Goal: Information Seeking & Learning: Learn about a topic

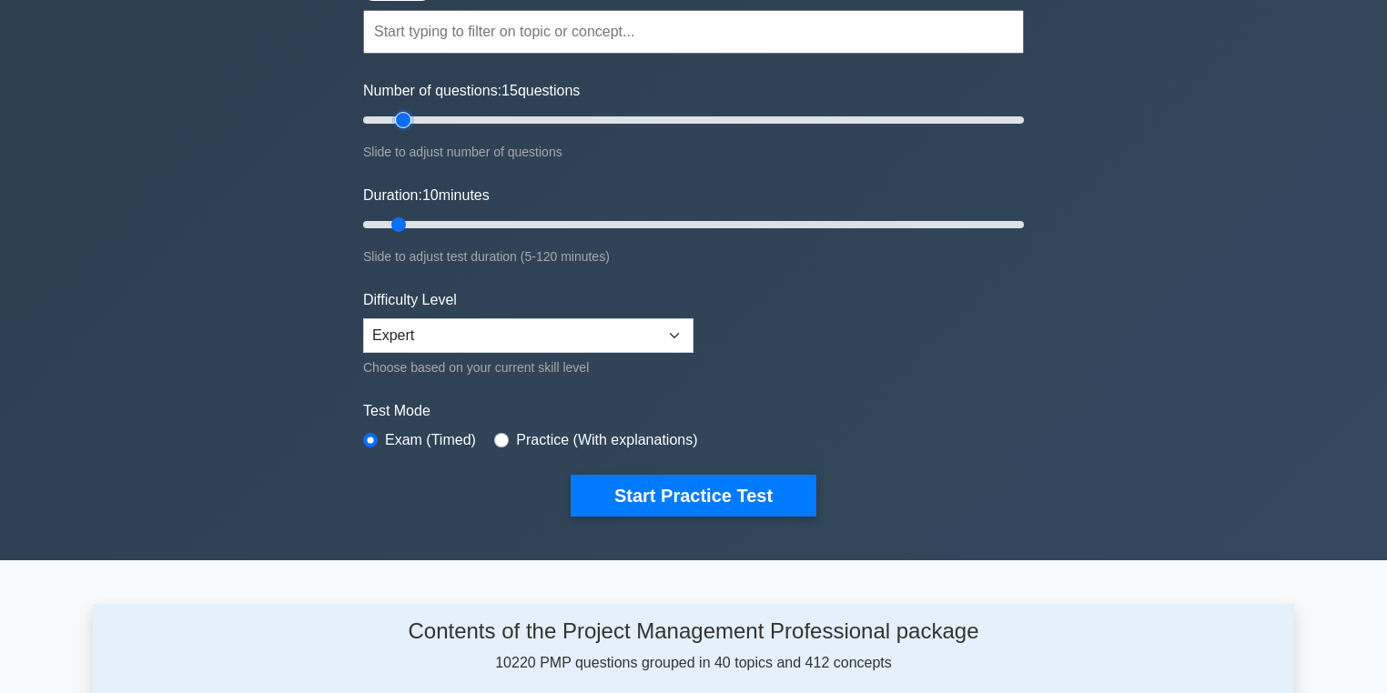
drag, startPoint x: 579, startPoint y: 117, endPoint x: 410, endPoint y: 140, distance: 169.8
click at [410, 131] on input "Number of questions: 15 questions" at bounding box center [693, 120] width 661 height 22
drag, startPoint x: 405, startPoint y: 120, endPoint x: 392, endPoint y: 116, distance: 13.5
type input "10"
click at [392, 116] on input "Number of questions: 10 questions" at bounding box center [693, 120] width 661 height 22
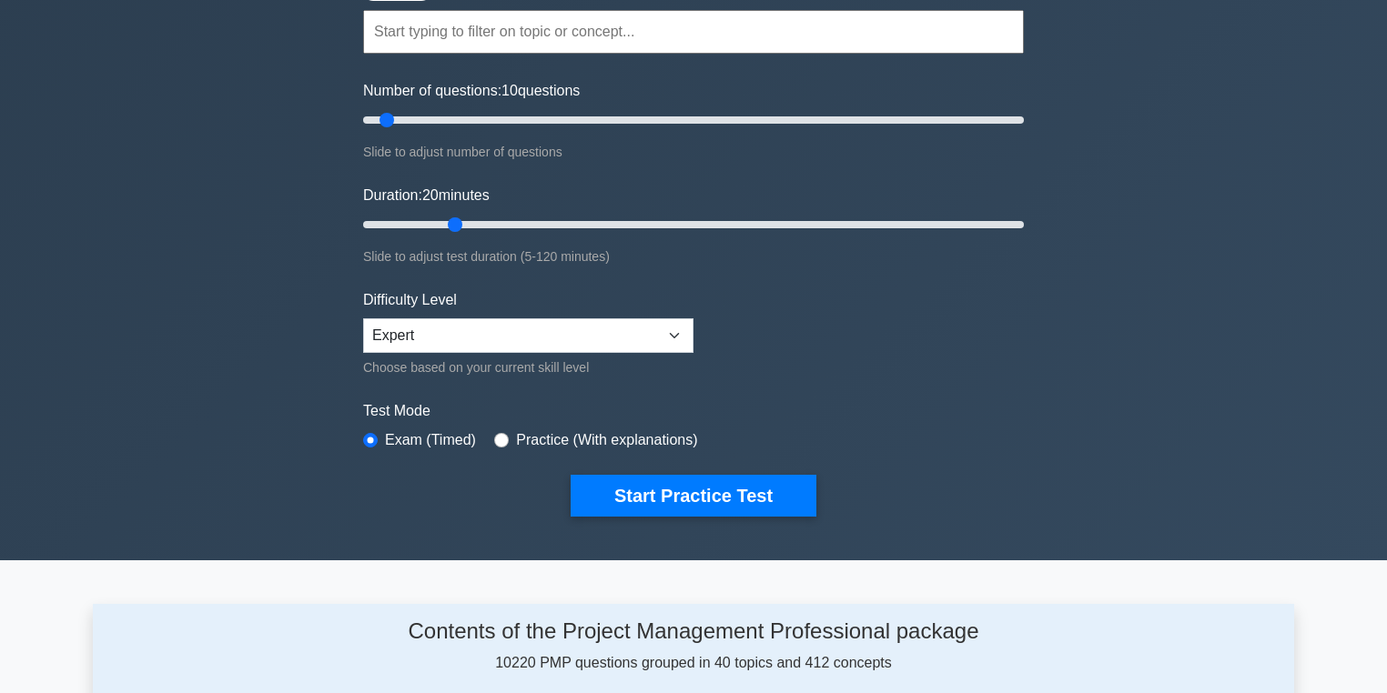
drag, startPoint x: 397, startPoint y: 218, endPoint x: 457, endPoint y: 216, distance: 60.1
type input "20"
click at [457, 216] on input "Duration: 20 minutes" at bounding box center [693, 225] width 661 height 22
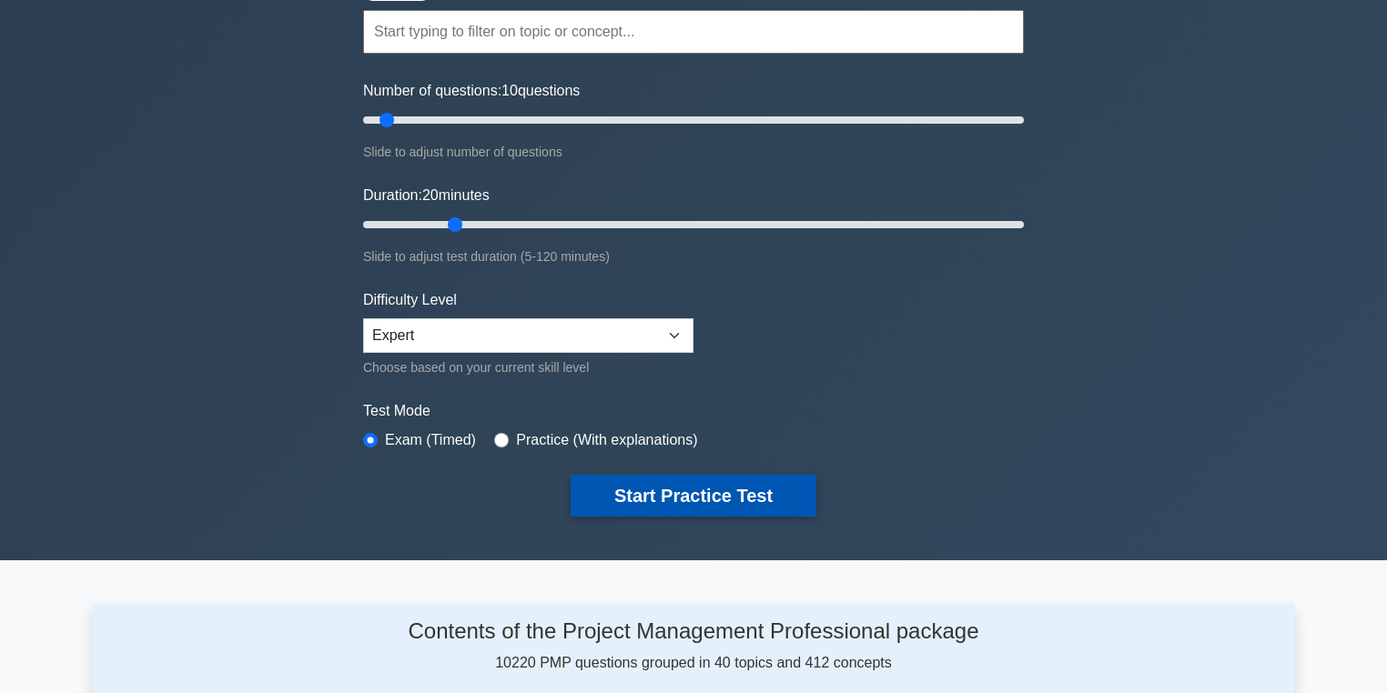
click at [626, 504] on button "Start Practice Test" at bounding box center [693, 496] width 246 height 42
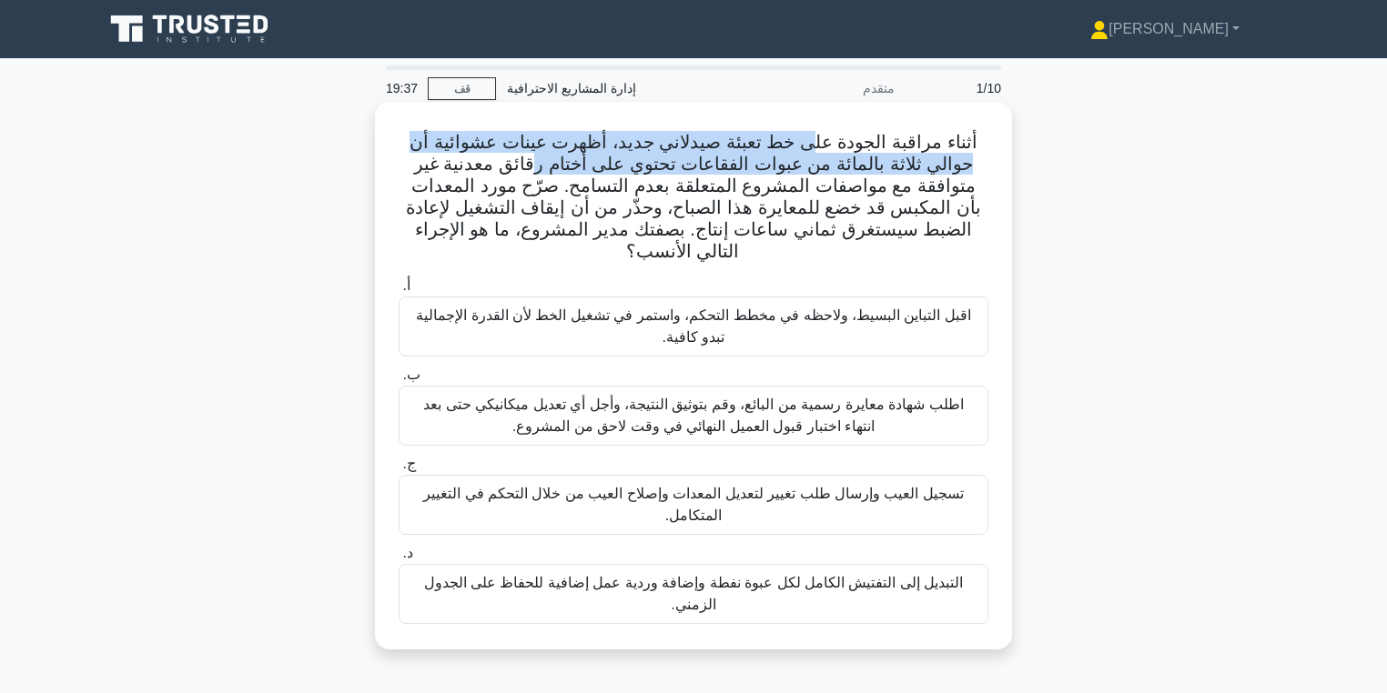
drag, startPoint x: 808, startPoint y: 149, endPoint x: 536, endPoint y: 159, distance: 272.2
click at [536, 159] on font "أثناء مراقبة الجودة على خط تعبئة صيدلاني جديد، أظهرت عينات عشوائية أن حوالي ثلا…" at bounding box center [693, 196] width 575 height 129
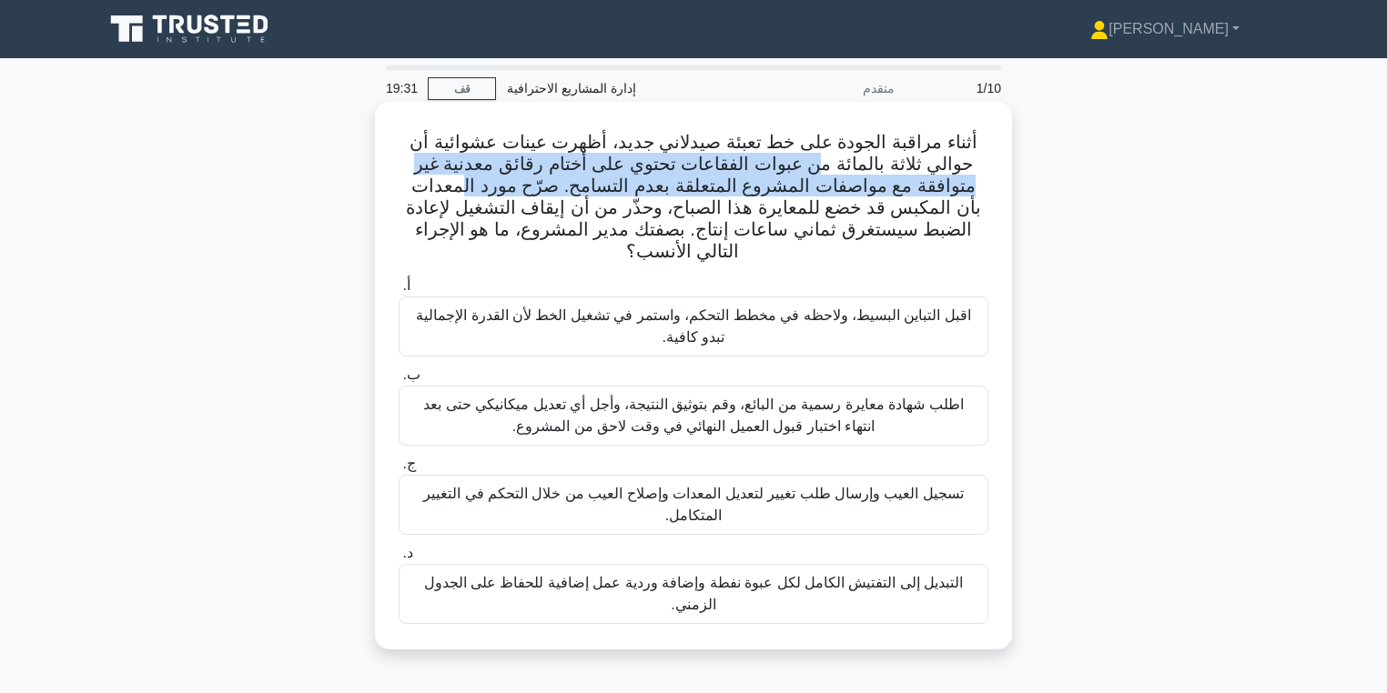
drag, startPoint x: 815, startPoint y: 171, endPoint x: 478, endPoint y: 187, distance: 337.9
click at [478, 187] on font "أثناء مراقبة الجودة على خط تعبئة صيدلاني جديد، أظهرت عينات عشوائية أن حوالي ثلا…" at bounding box center [693, 196] width 575 height 129
click at [489, 187] on font "أثناء مراقبة الجودة على خط تعبئة صيدلاني جديد، أظهرت عينات عشوائية أن حوالي ثلا…" at bounding box center [693, 196] width 575 height 129
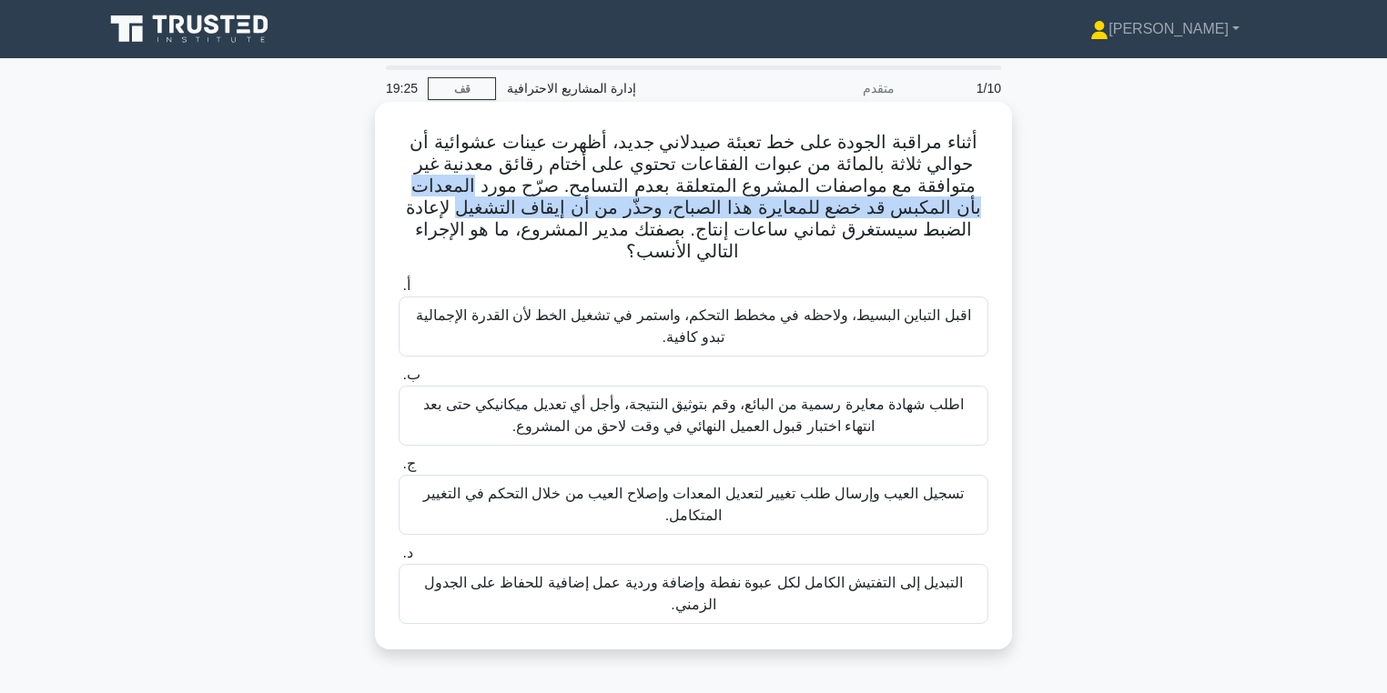
drag, startPoint x: 489, startPoint y: 187, endPoint x: 521, endPoint y: 202, distance: 35.0
click at [521, 202] on font "أثناء مراقبة الجودة على خط تعبئة صيدلاني جديد، أظهرت عينات عشوائية أن حوالي ثلا…" at bounding box center [693, 196] width 575 height 129
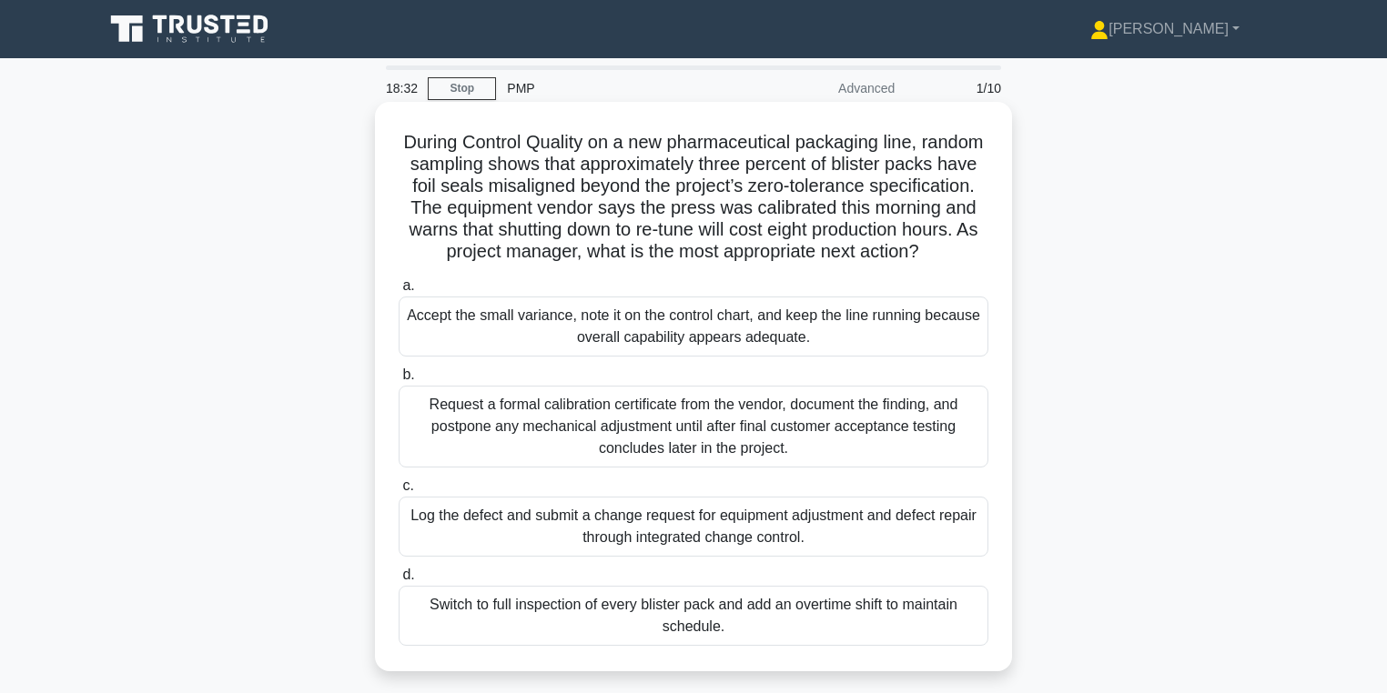
click at [1117, 190] on div "During Control Quality on a new pharmaceutical packaging line, random sampling …" at bounding box center [693, 401] width 1201 height 591
click at [948, 462] on div "Request a formal calibration certificate from the vendor, document the finding,…" at bounding box center [694, 427] width 590 height 82
click at [399, 381] on input "b. Request a formal calibration certificate from the vendor, document the findi…" at bounding box center [399, 375] width 0 height 12
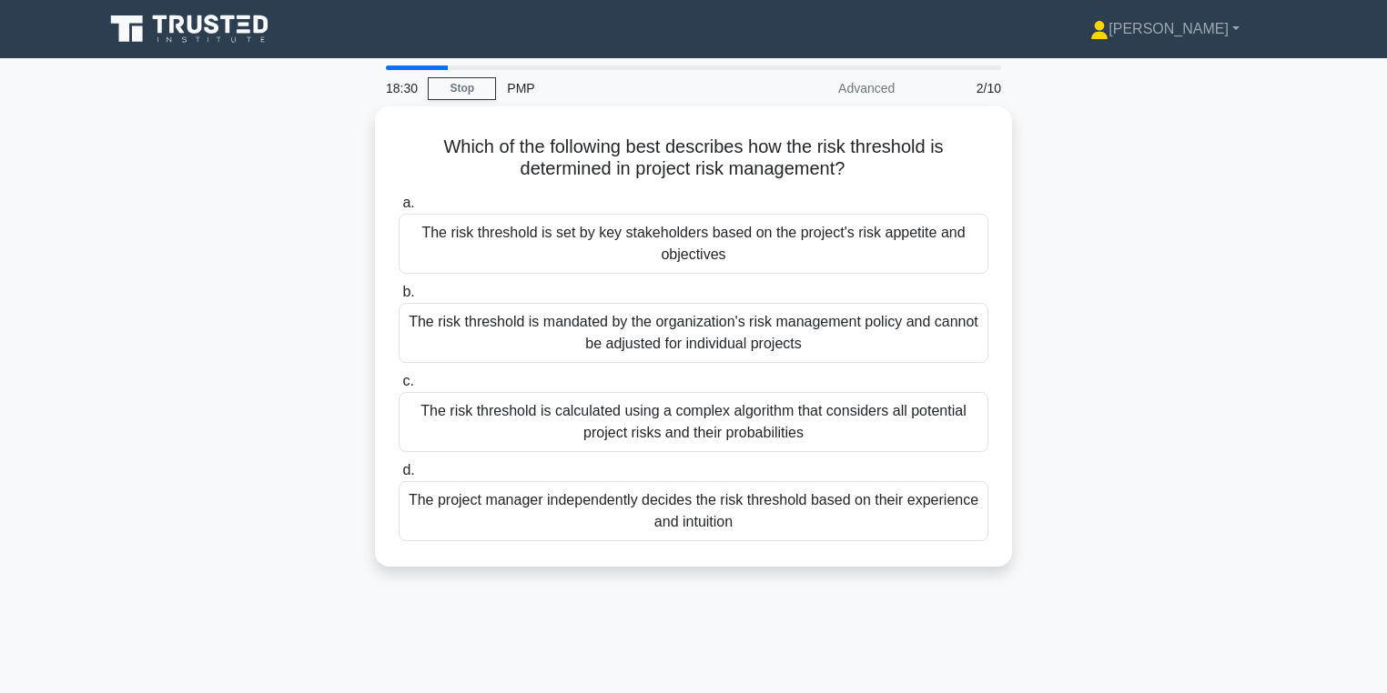
click at [1185, 452] on div "Which of the following best describes how the risk threshold is determined in p…" at bounding box center [693, 347] width 1201 height 482
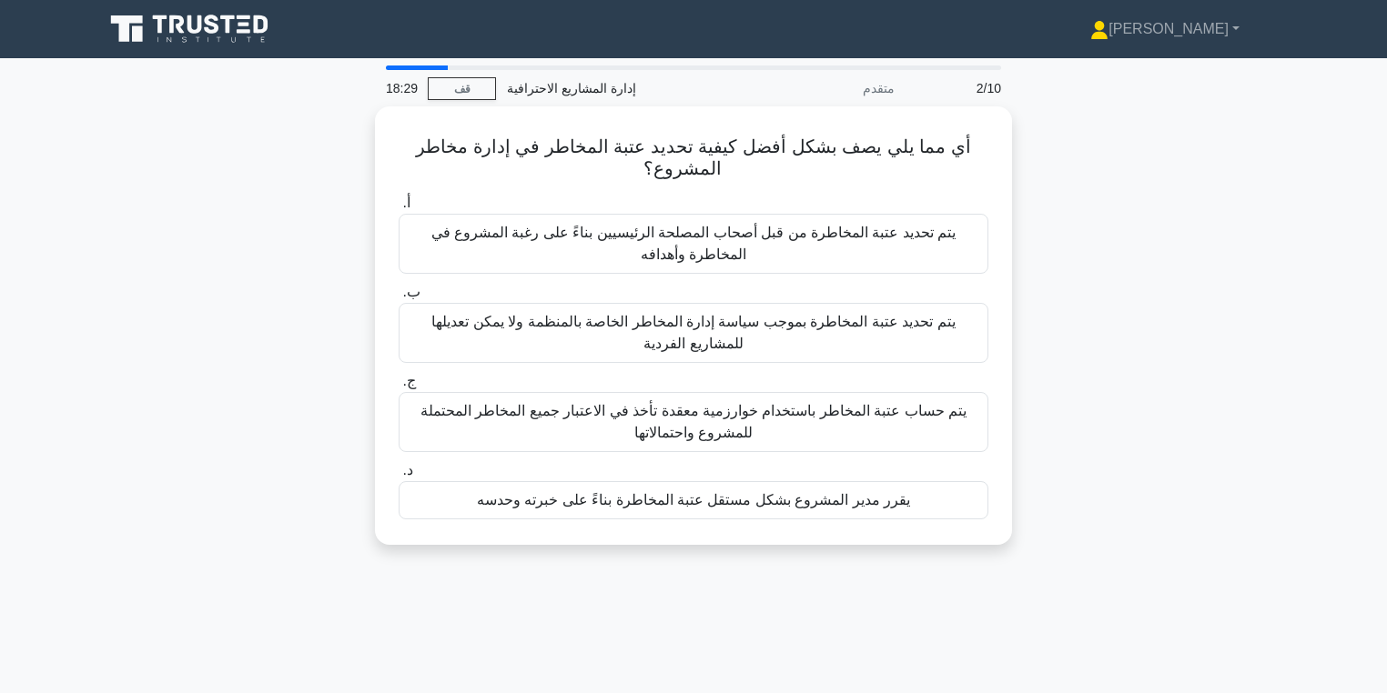
drag, startPoint x: 1168, startPoint y: 433, endPoint x: 1157, endPoint y: 417, distance: 19.7
click at [1168, 433] on div "أي مما يلي يصف بشكل أفضل كيفية تحديد عتبة المخاطر في إدارة مخاطر المشروع؟ .spin…" at bounding box center [693, 336] width 1201 height 460
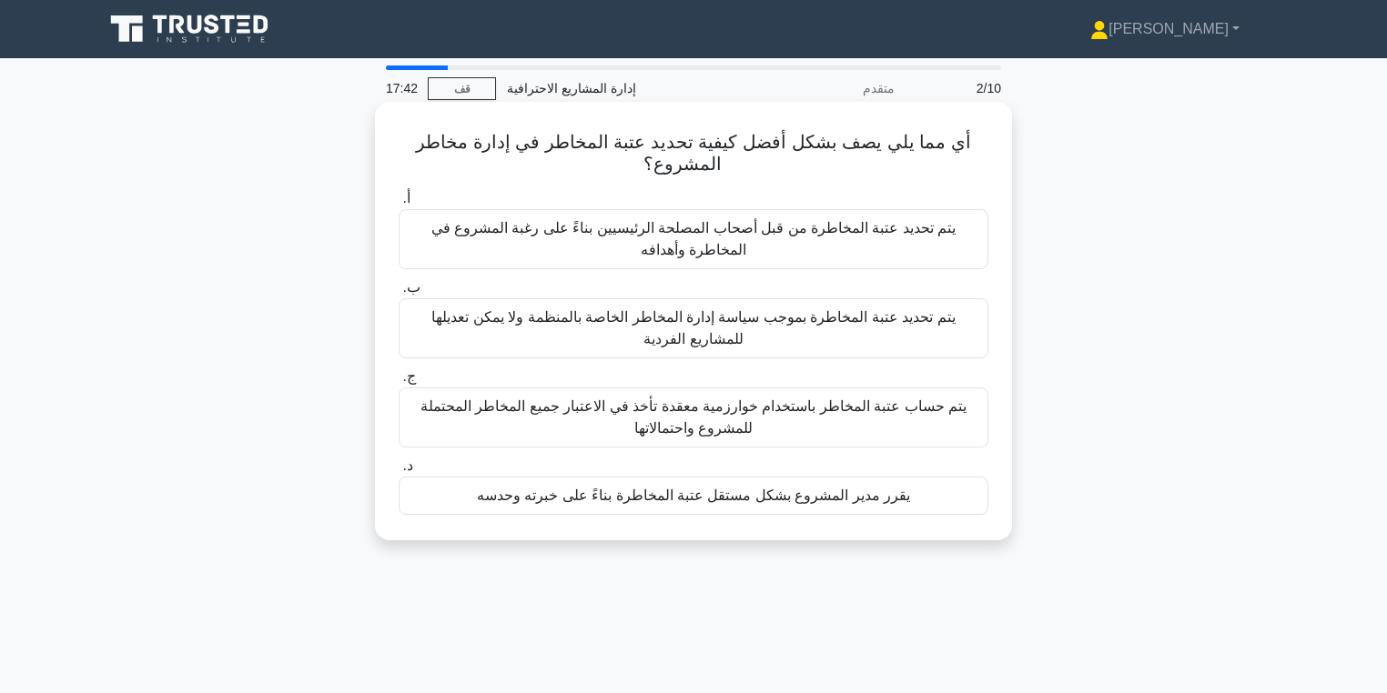
click at [725, 249] on font "يتم تحديد عتبة المخاطرة من قبل أصحاب المصلحة الرئيسيين بناءً على رغبة المشروع ف…" at bounding box center [693, 239] width 573 height 44
click at [399, 205] on input "أ. يتم تحديد عتبة المخاطرة من قبل أصحاب المصلحة الرئيسيين بناءً على رغبة المشرو…" at bounding box center [399, 199] width 0 height 12
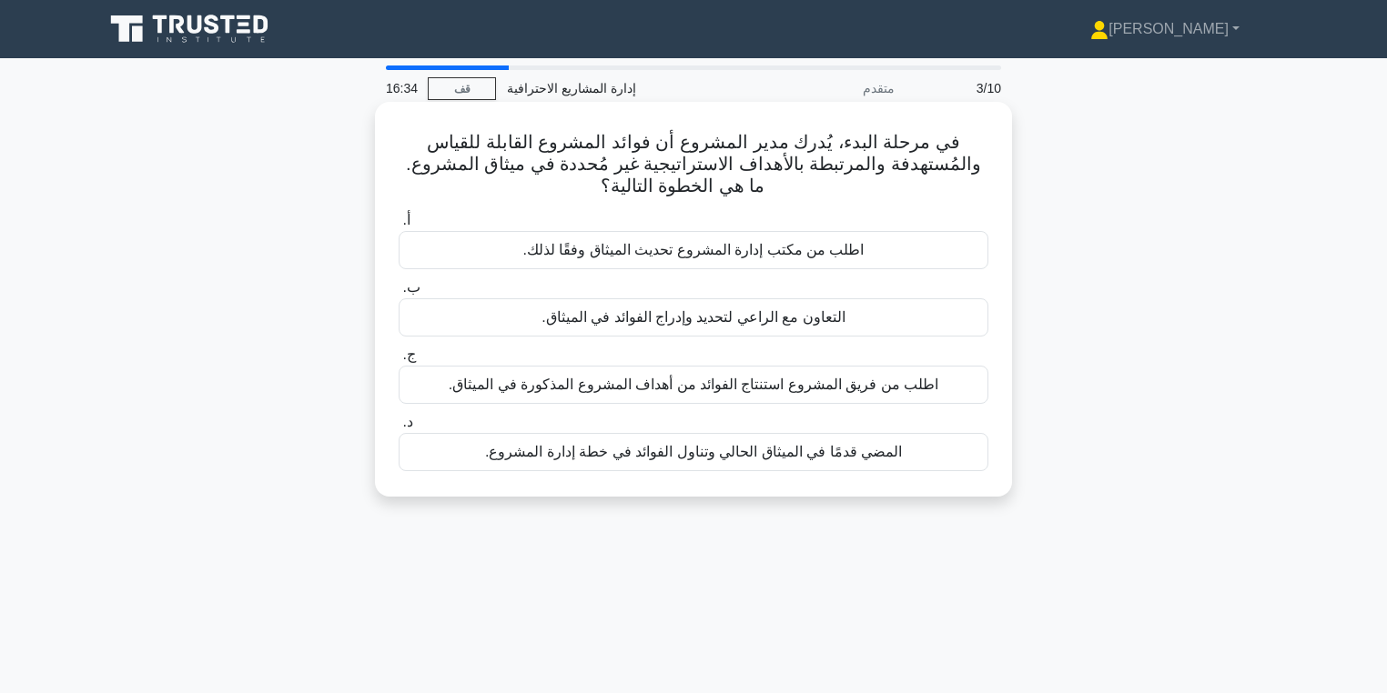
click at [878, 321] on div "التعاون مع الراعي لتحديد وإدراج الفوائد في الميثاق." at bounding box center [694, 317] width 590 height 38
click at [399, 294] on input "ب. التعاون مع الراعي لتحديد وإدراج الفوائد في الميثاق." at bounding box center [399, 288] width 0 height 12
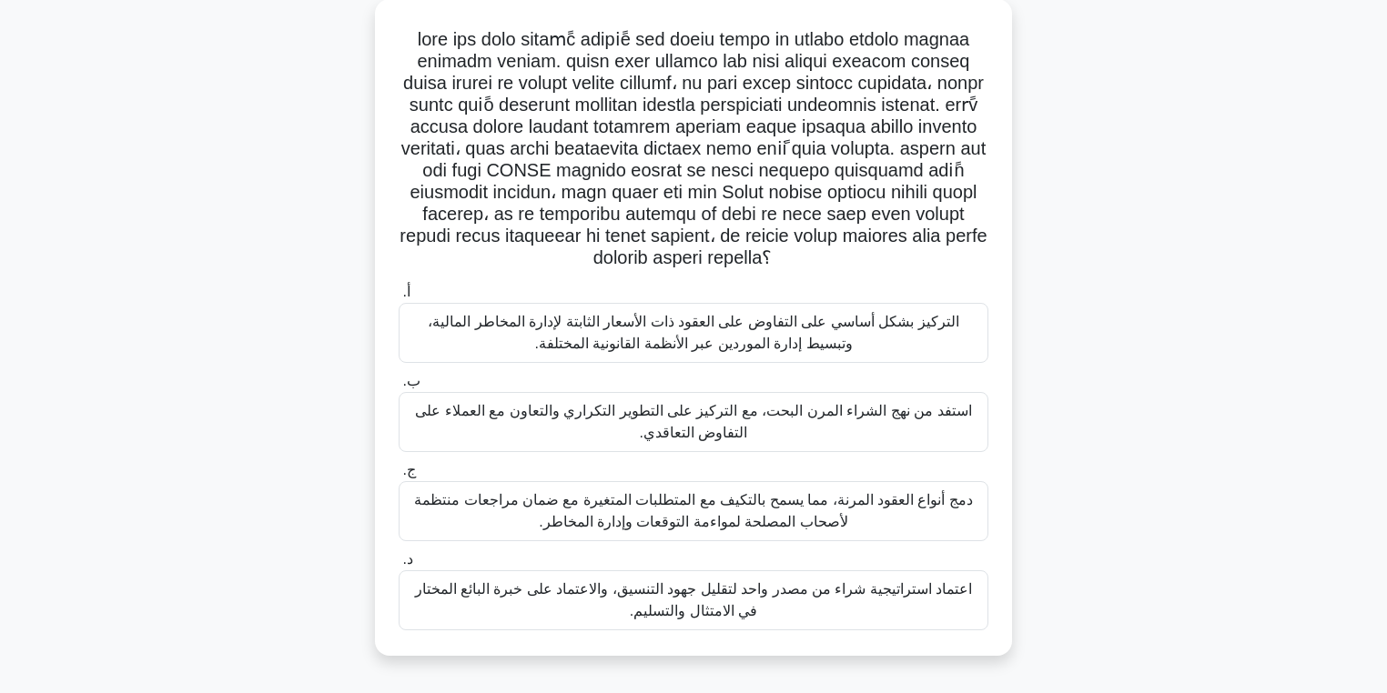
scroll to position [146, 0]
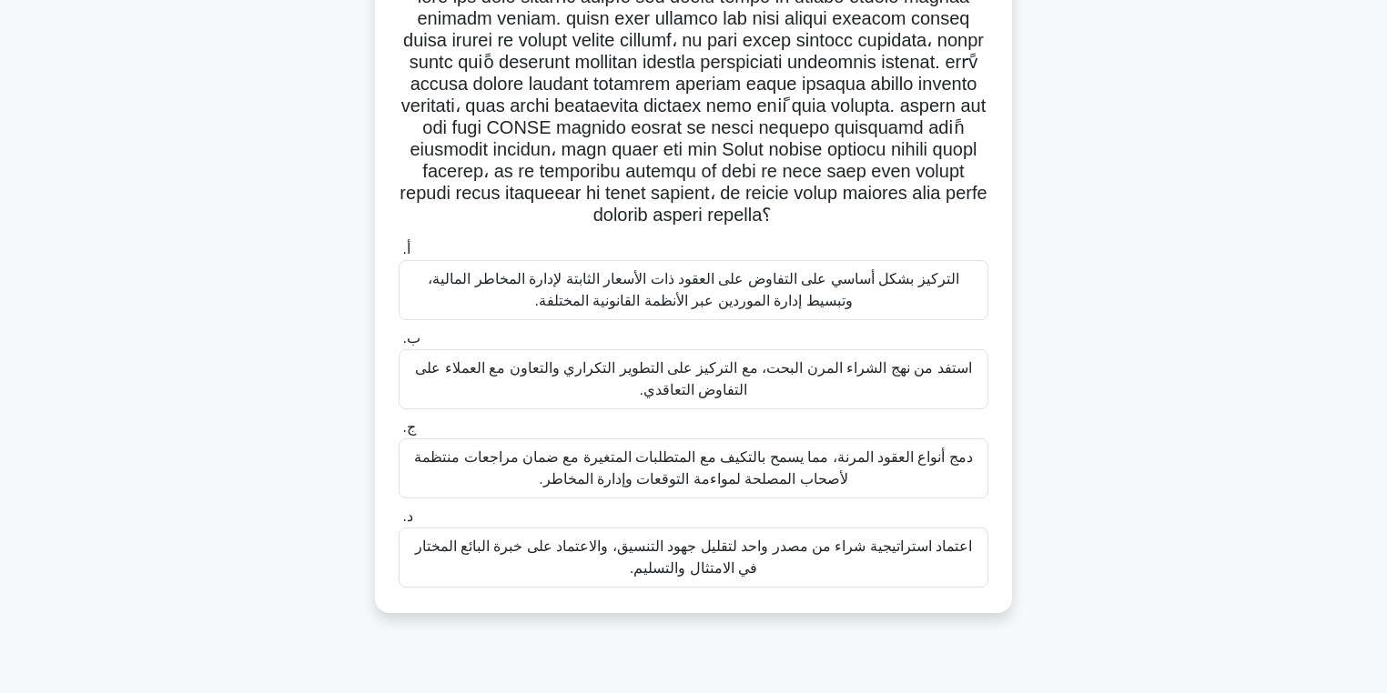
click at [942, 455] on font "دمج أنواع العقود المرنة، مما يسمح بالتكيف مع المتطلبات المتغيرة مع ضمان مراجعات…" at bounding box center [693, 467] width 559 height 37
click at [399, 434] on input "ج. دمج أنواع العقود المرنة، مما يسمح بالتكيف مع المتطلبات المتغيرة مع ضمان مراج…" at bounding box center [399, 428] width 0 height 12
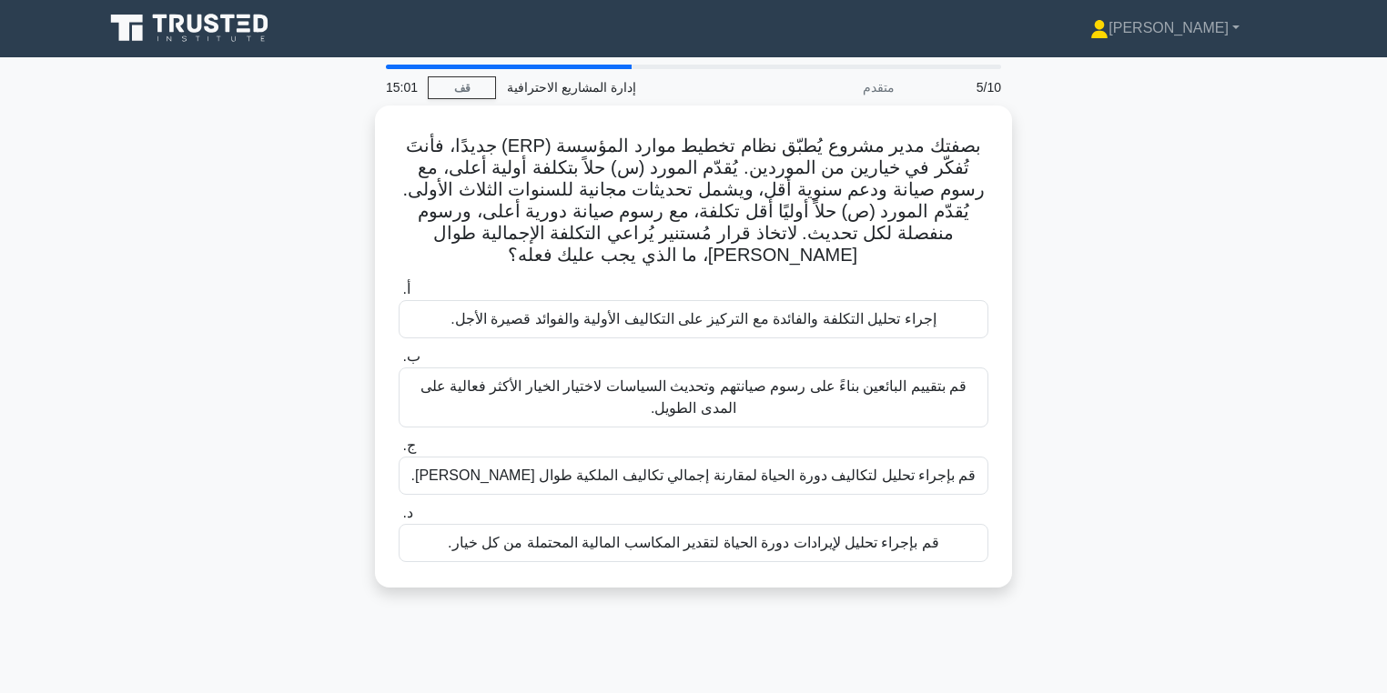
scroll to position [0, 0]
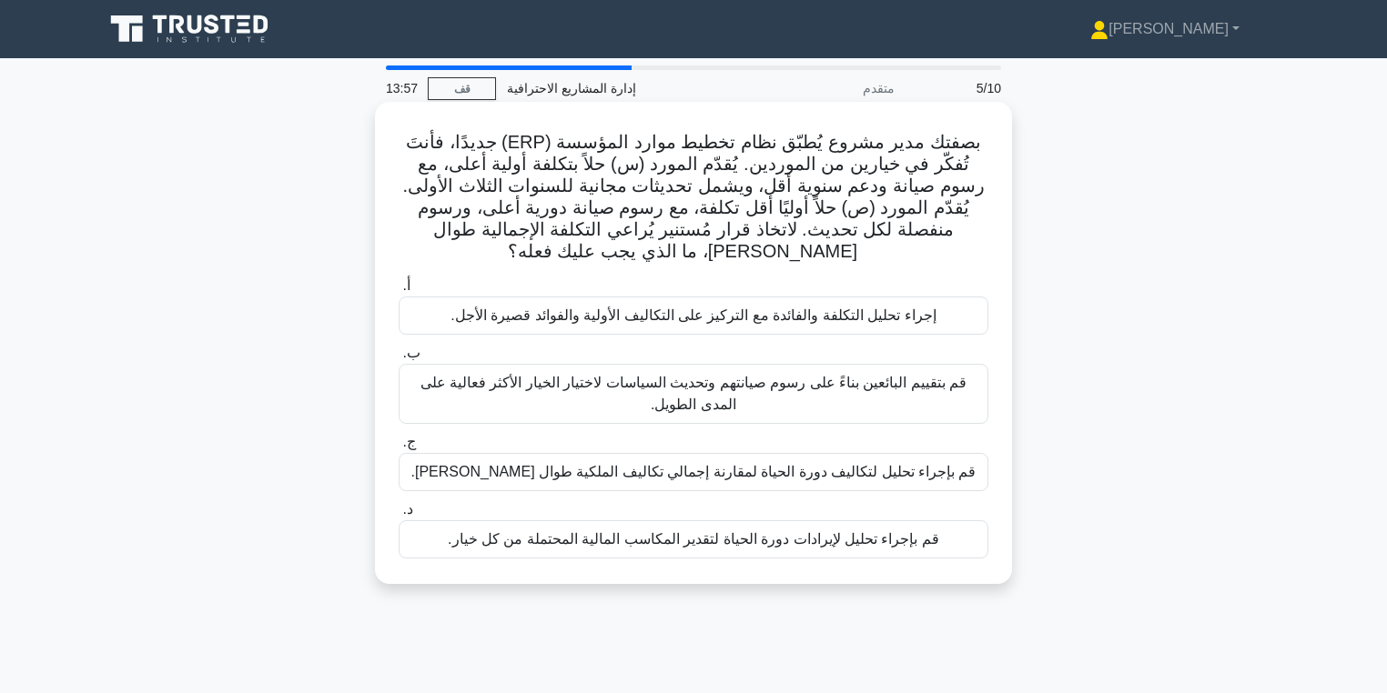
click at [959, 318] on div "إجراء تحليل التكلفة والفائدة مع التركيز على التكاليف الأولية والفوائد قصيرة الأ…" at bounding box center [694, 316] width 590 height 38
click at [399, 292] on input "أ. إجراء تحليل التكلفة والفائدة مع التركيز على التكاليف الأولية والفوائد قصيرة …" at bounding box center [399, 286] width 0 height 12
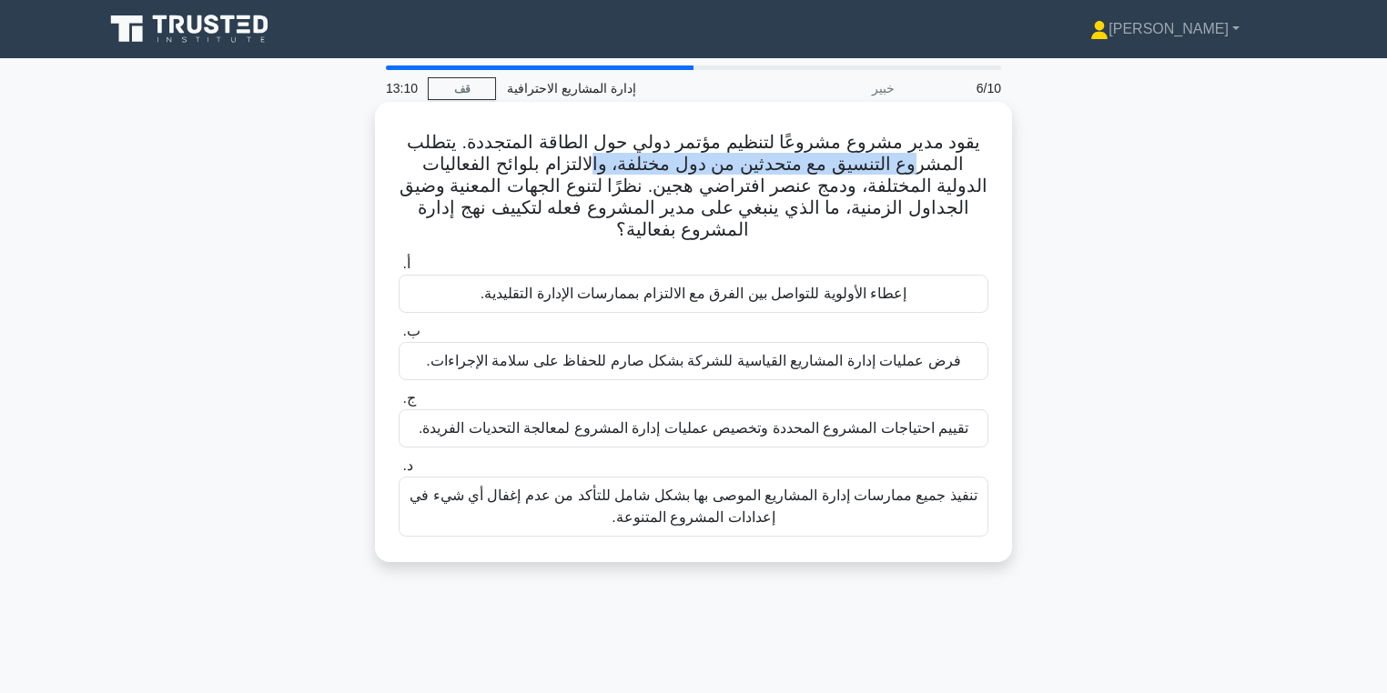
drag, startPoint x: 942, startPoint y: 174, endPoint x: 621, endPoint y: 167, distance: 320.3
click at [622, 166] on font "يقود مدير مشروع مشروعًا لتنظيم مؤتمر دولي حول الطاقة المتجددة. يتطلب المشروع ال…" at bounding box center [693, 185] width 588 height 107
drag, startPoint x: 617, startPoint y: 167, endPoint x: 579, endPoint y: 157, distance: 39.5
click at [616, 168] on font "يقود مدير مشروع مشروعًا لتنظيم مؤتمر دولي حول الطاقة المتجددة. يتطلب المشروع ال…" at bounding box center [693, 185] width 588 height 107
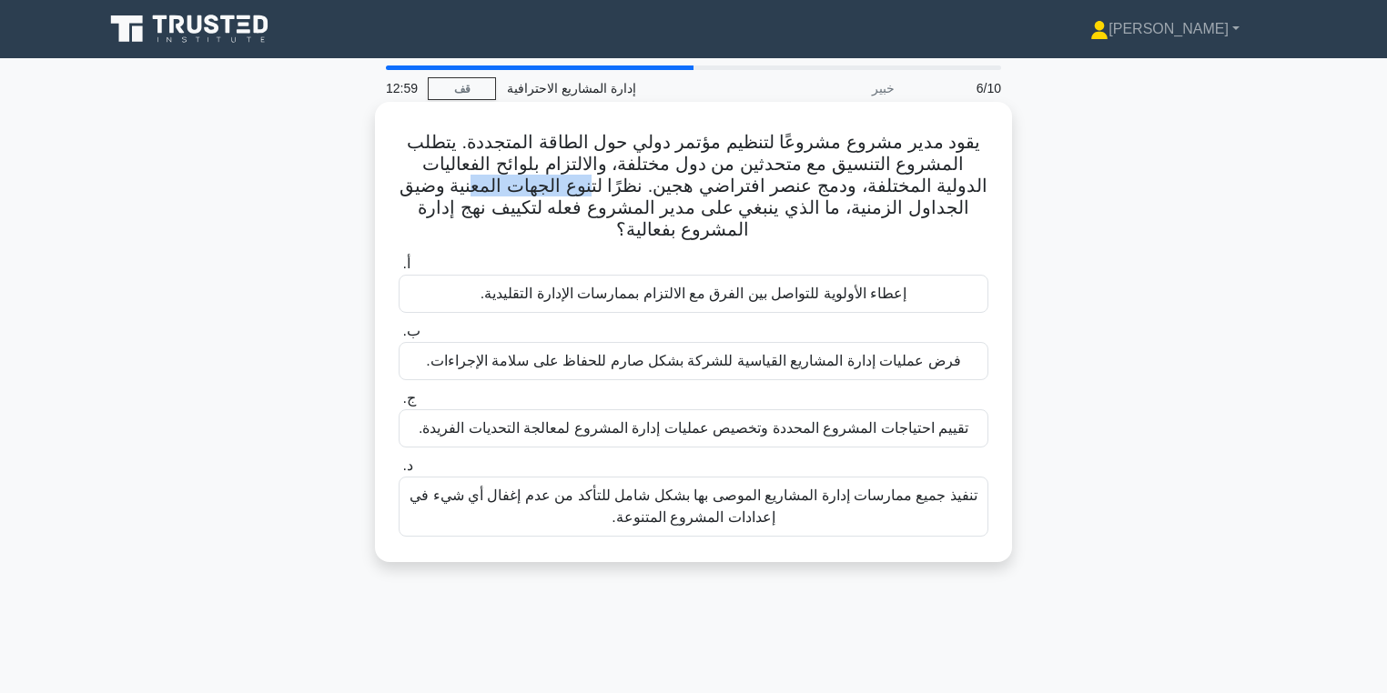
drag, startPoint x: 644, startPoint y: 177, endPoint x: 539, endPoint y: 189, distance: 106.2
click at [539, 189] on font "يقود مدير مشروع مشروعًا لتنظيم مؤتمر دولي حول الطاقة المتجددة. يتطلب المشروع ال…" at bounding box center [693, 185] width 588 height 107
drag, startPoint x: 690, startPoint y: 179, endPoint x: 489, endPoint y: 190, distance: 200.5
click at [489, 190] on font "يقود مدير مشروع مشروعًا لتنظيم مؤتمر دولي حول الطاقة المتجددة. يتطلب المشروع ال…" at bounding box center [693, 185] width 588 height 107
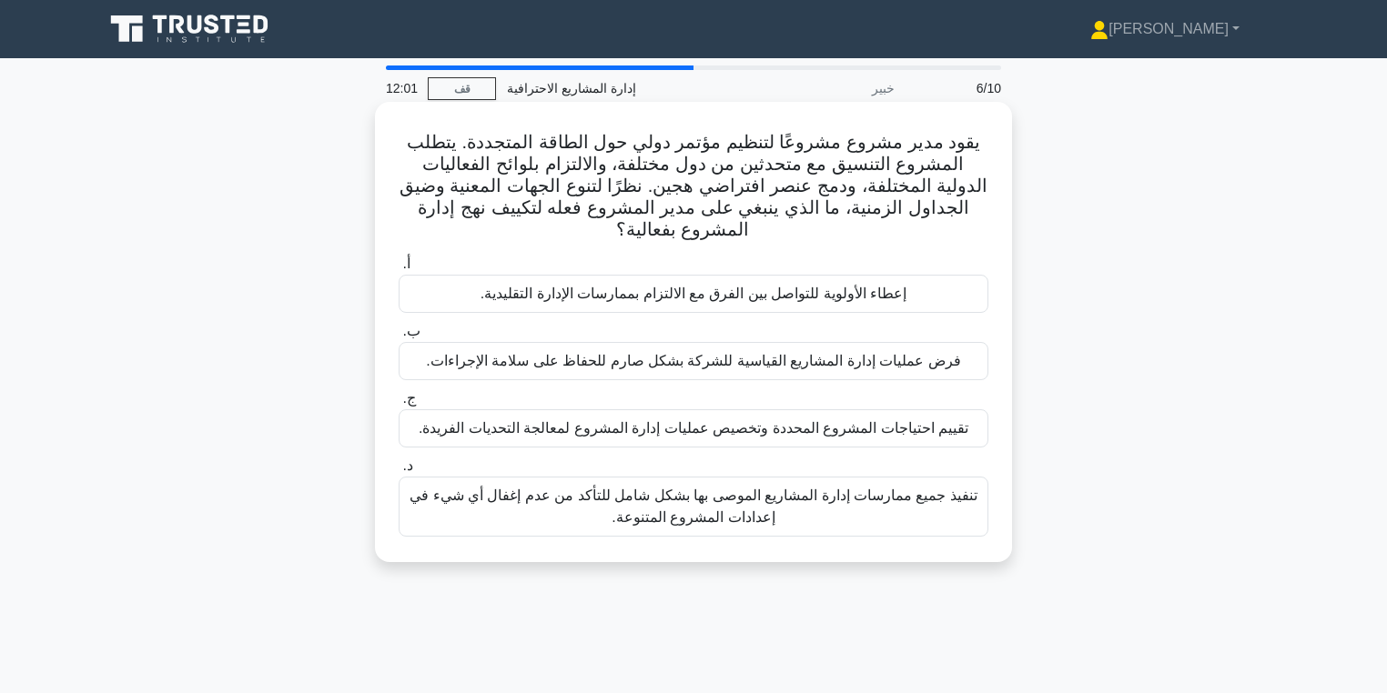
click at [850, 430] on font "تقييم احتياجات المشروع المحددة وتخصيص عمليات إدارة المشروع لمعالجة التحديات الف…" at bounding box center [694, 427] width 550 height 15
click at [399, 405] on input "ج. تقييم احتياجات المشروع المحددة وتخصيص عمليات إدارة المشروع لمعالجة التحديات …" at bounding box center [399, 399] width 0 height 12
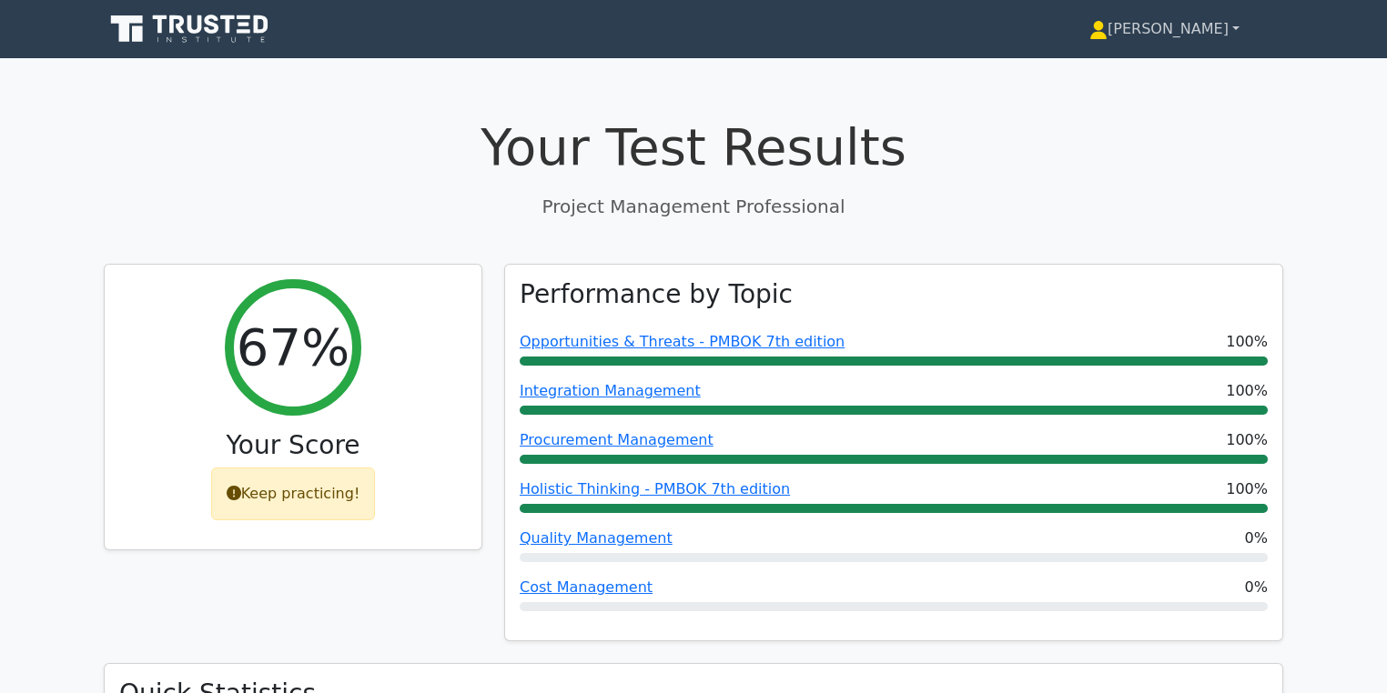
click at [1232, 17] on link "[PERSON_NAME]" at bounding box center [1163, 29] width 237 height 36
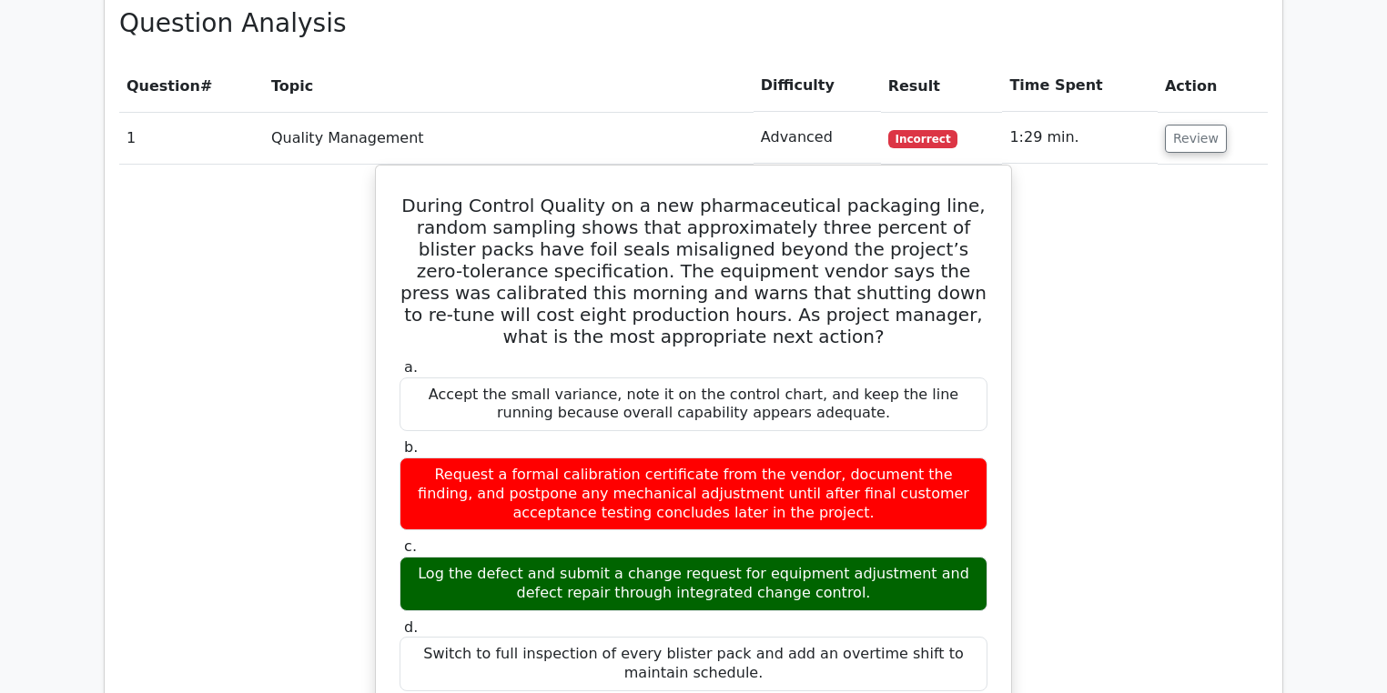
scroll to position [946, 0]
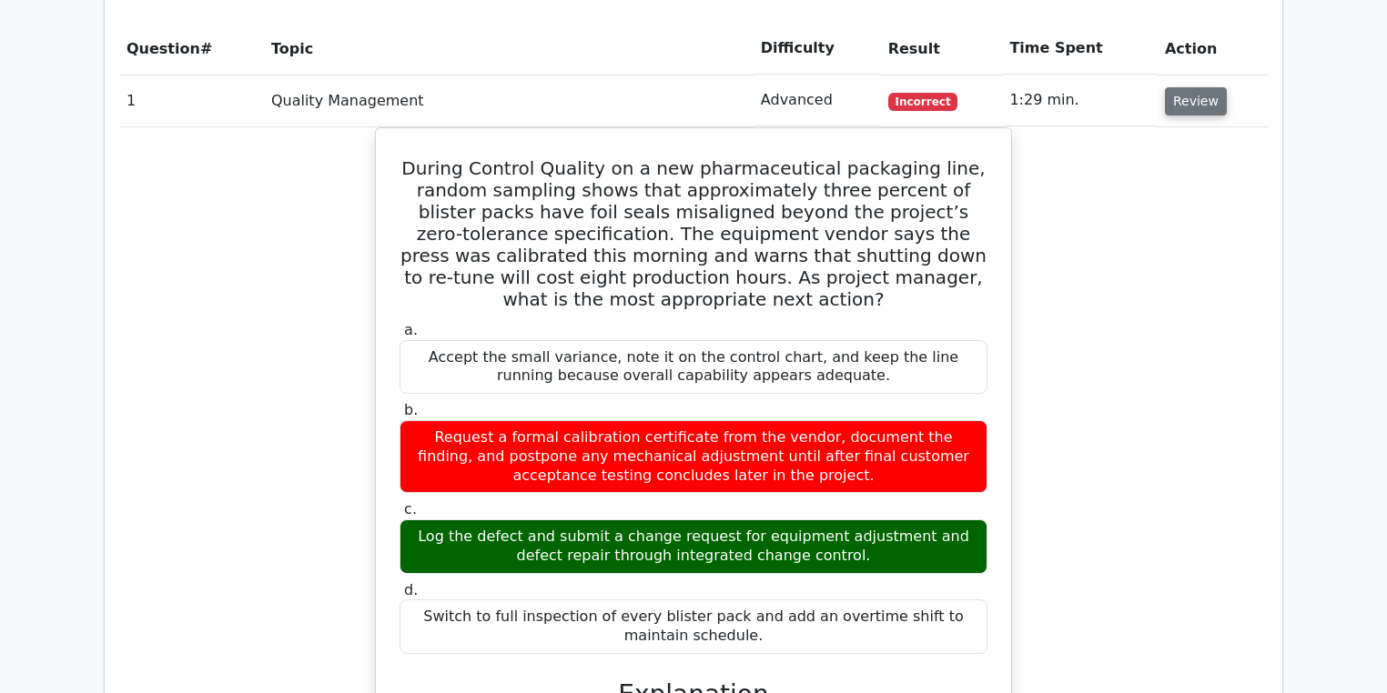
click at [1178, 115] on button "Review" at bounding box center [1196, 101] width 62 height 28
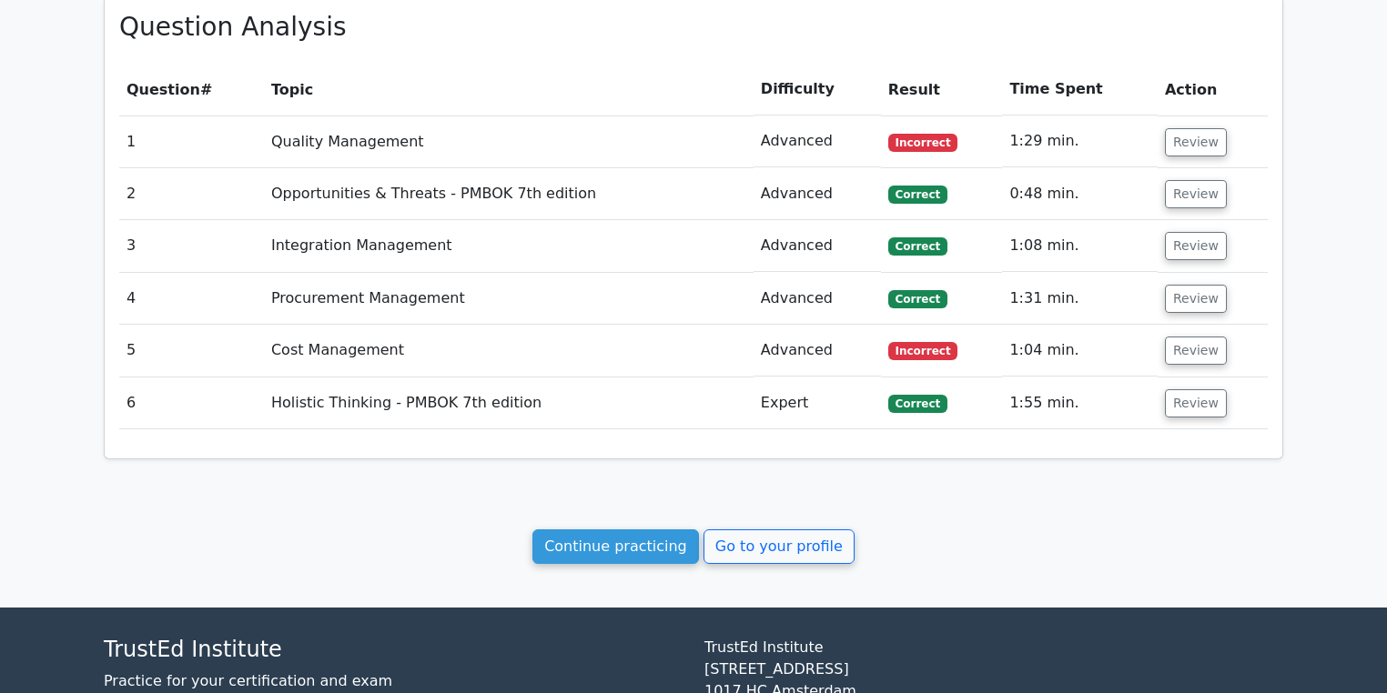
scroll to position [873, 0]
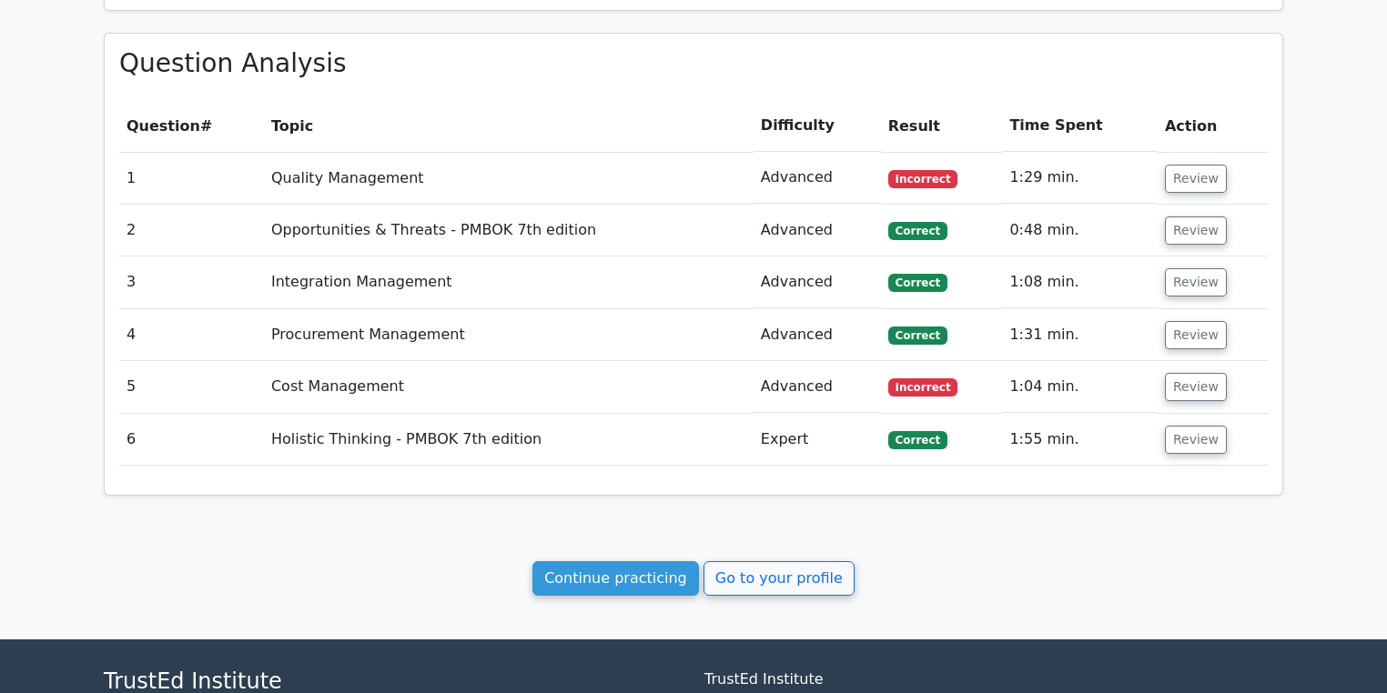
click at [969, 587] on div "Continue practicing Go to your profile" at bounding box center [693, 578] width 1179 height 35
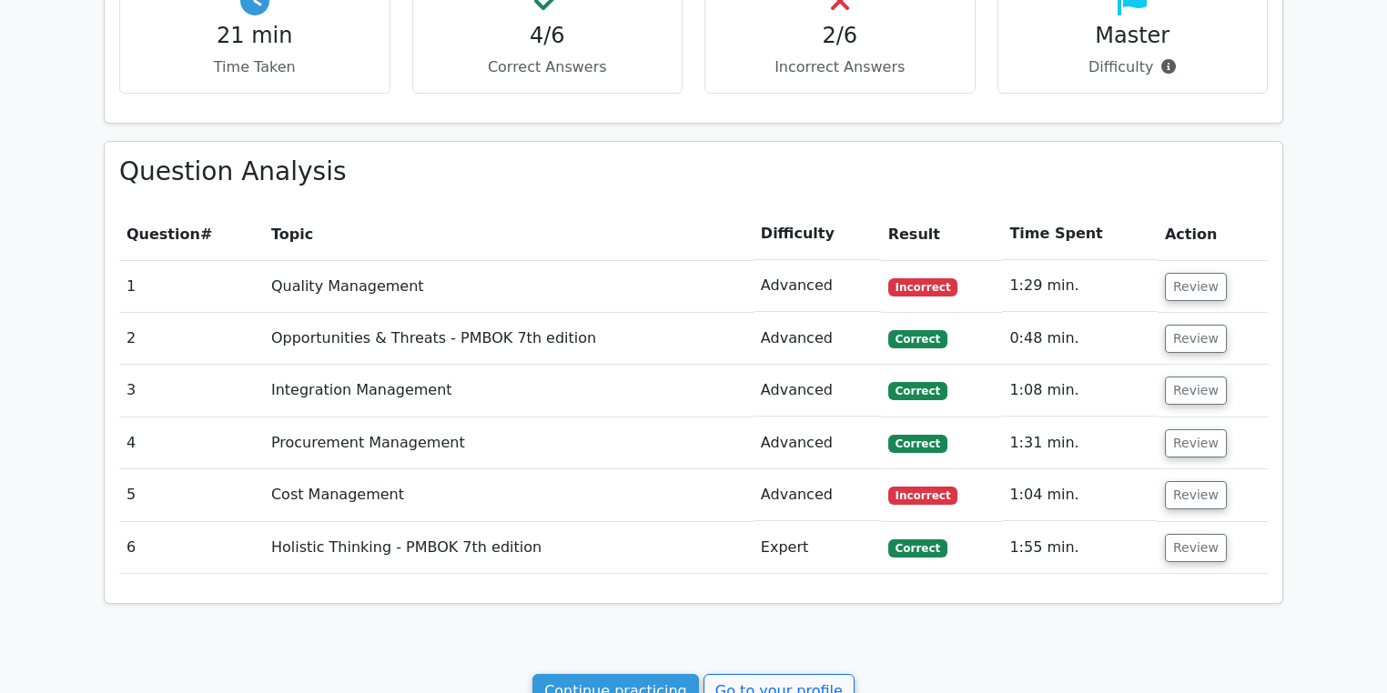
scroll to position [801, 0]
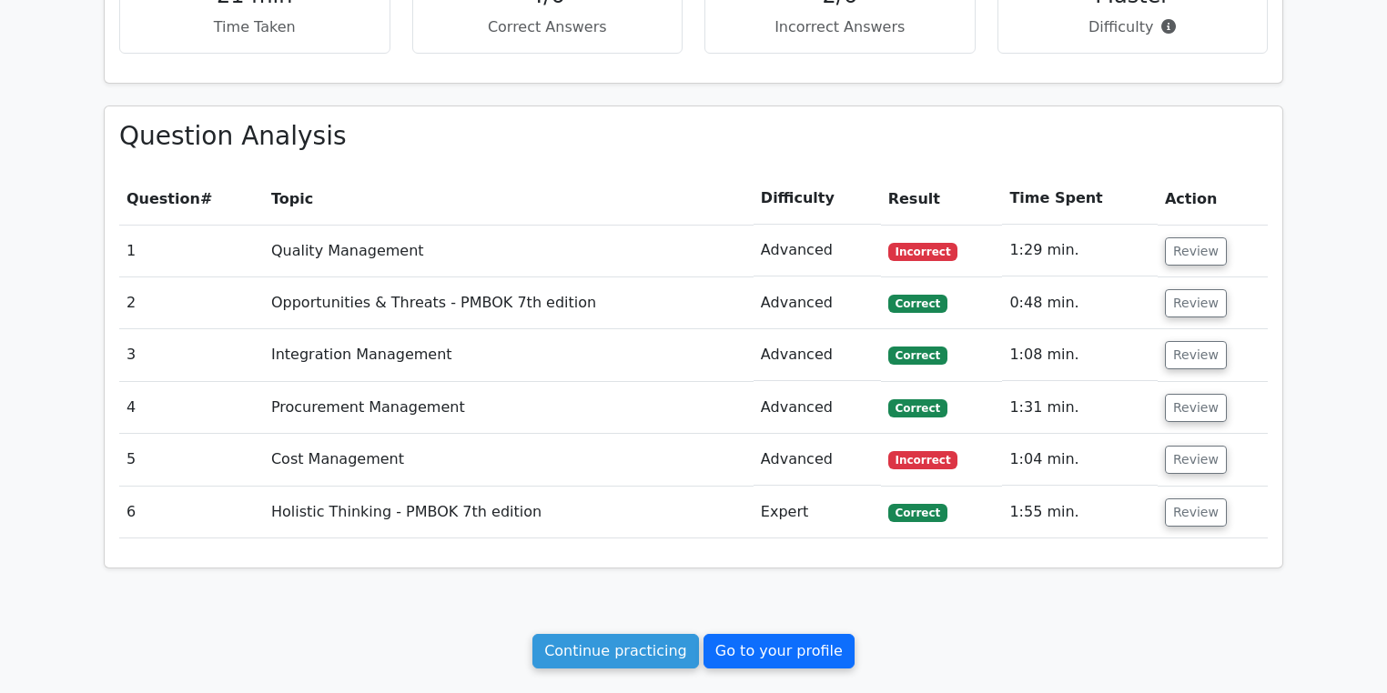
click at [728, 646] on link "Go to your profile" at bounding box center [778, 651] width 151 height 35
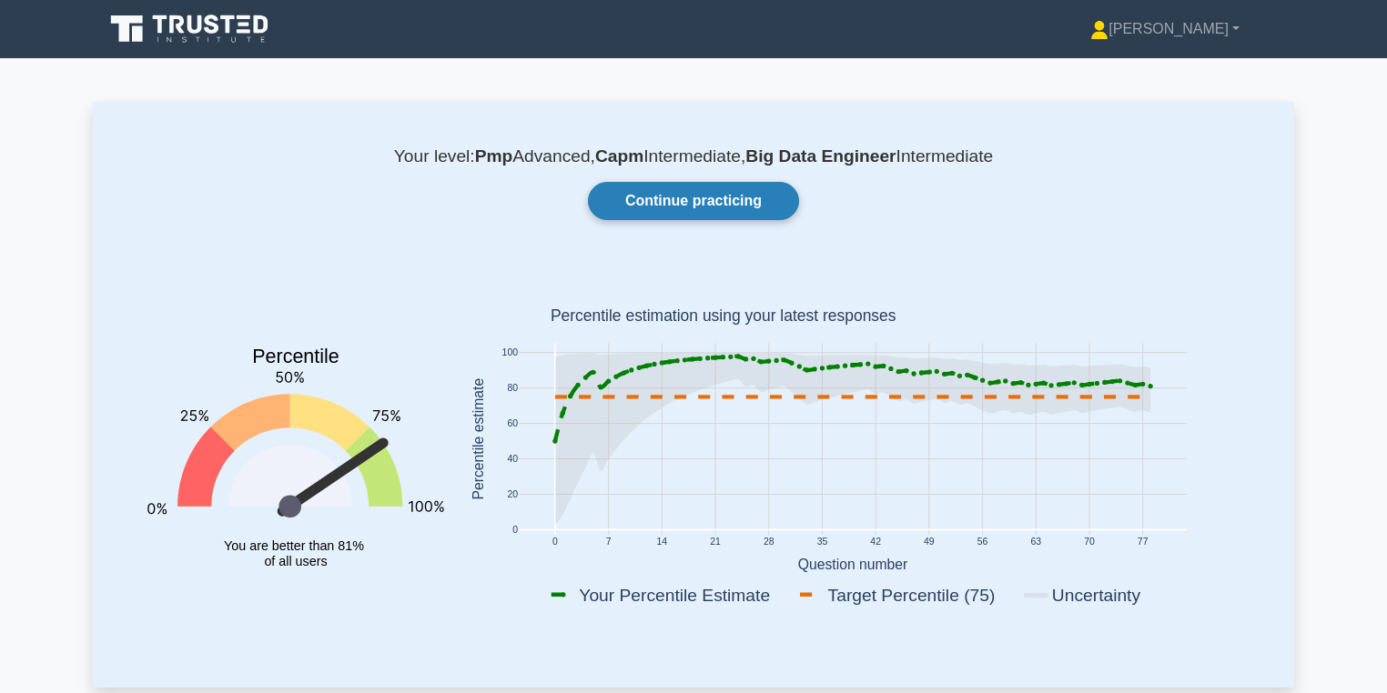
click at [675, 201] on link "Continue practicing" at bounding box center [693, 201] width 211 height 38
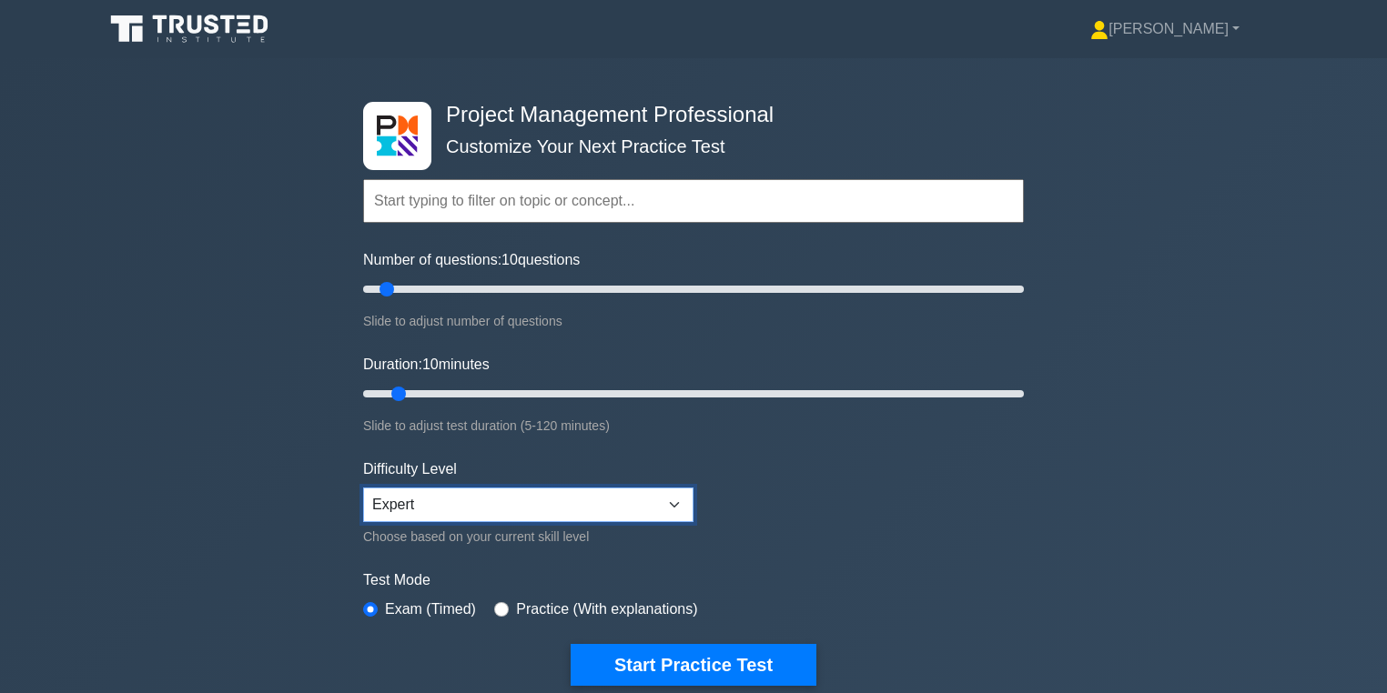
click at [455, 513] on select "Beginner Intermediate Expert" at bounding box center [528, 505] width 330 height 35
select select "intermediate"
click at [363, 488] on select "Beginner Intermediate Expert" at bounding box center [528, 505] width 330 height 35
click at [469, 394] on input "Duration: 10 minutes" at bounding box center [693, 394] width 661 height 22
type input "30"
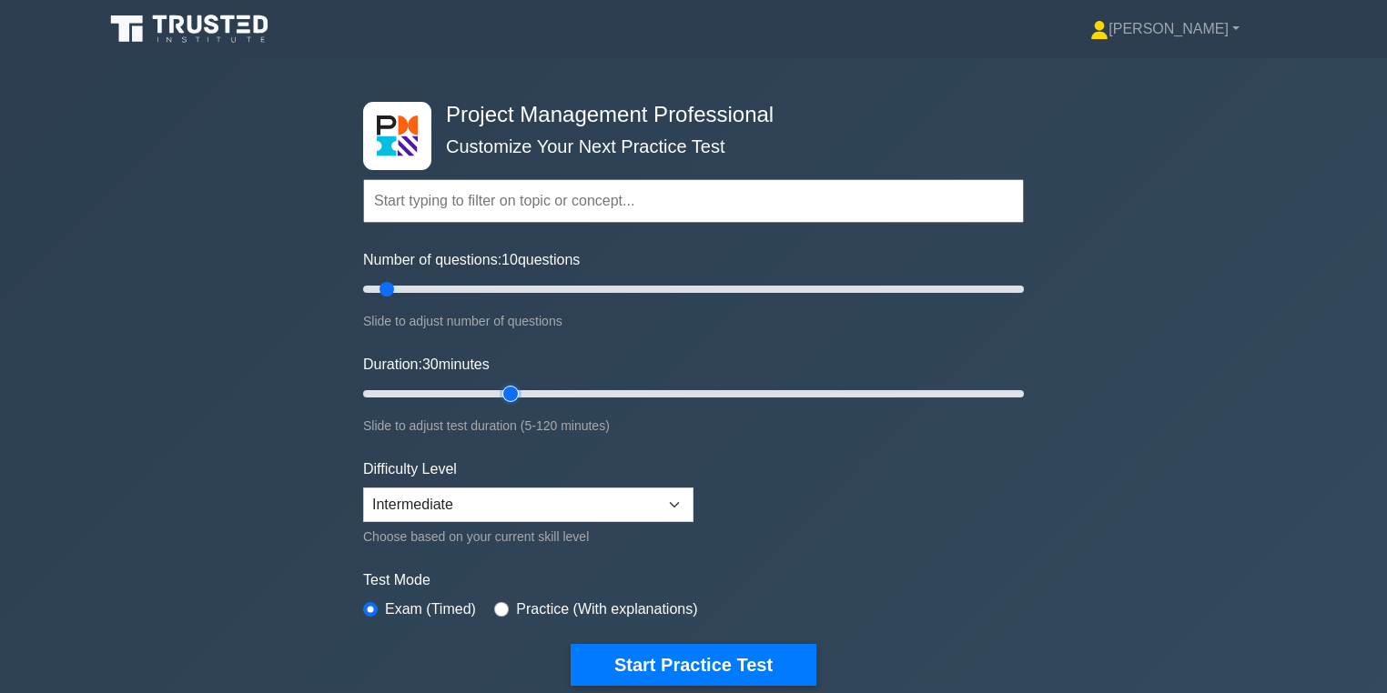
click at [522, 389] on input "Duration: 30 minutes" at bounding box center [693, 394] width 661 height 22
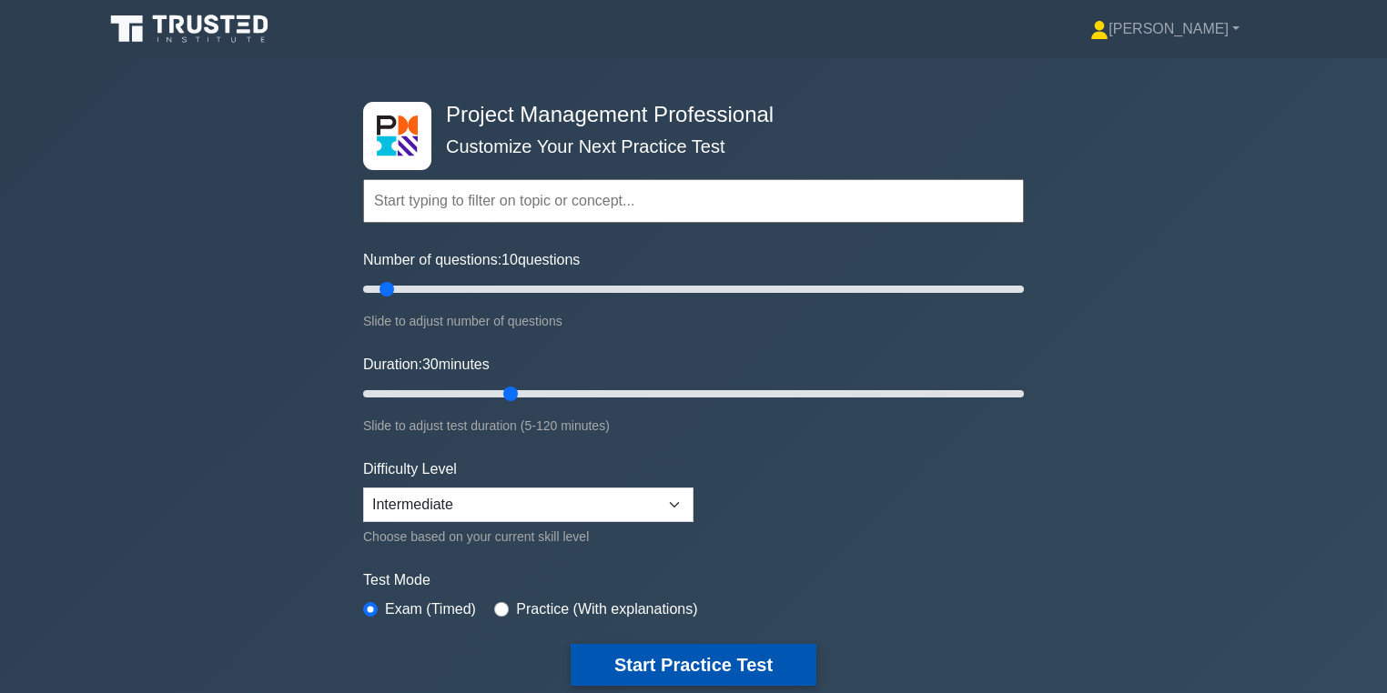
click at [705, 647] on button "Start Practice Test" at bounding box center [693, 665] width 246 height 42
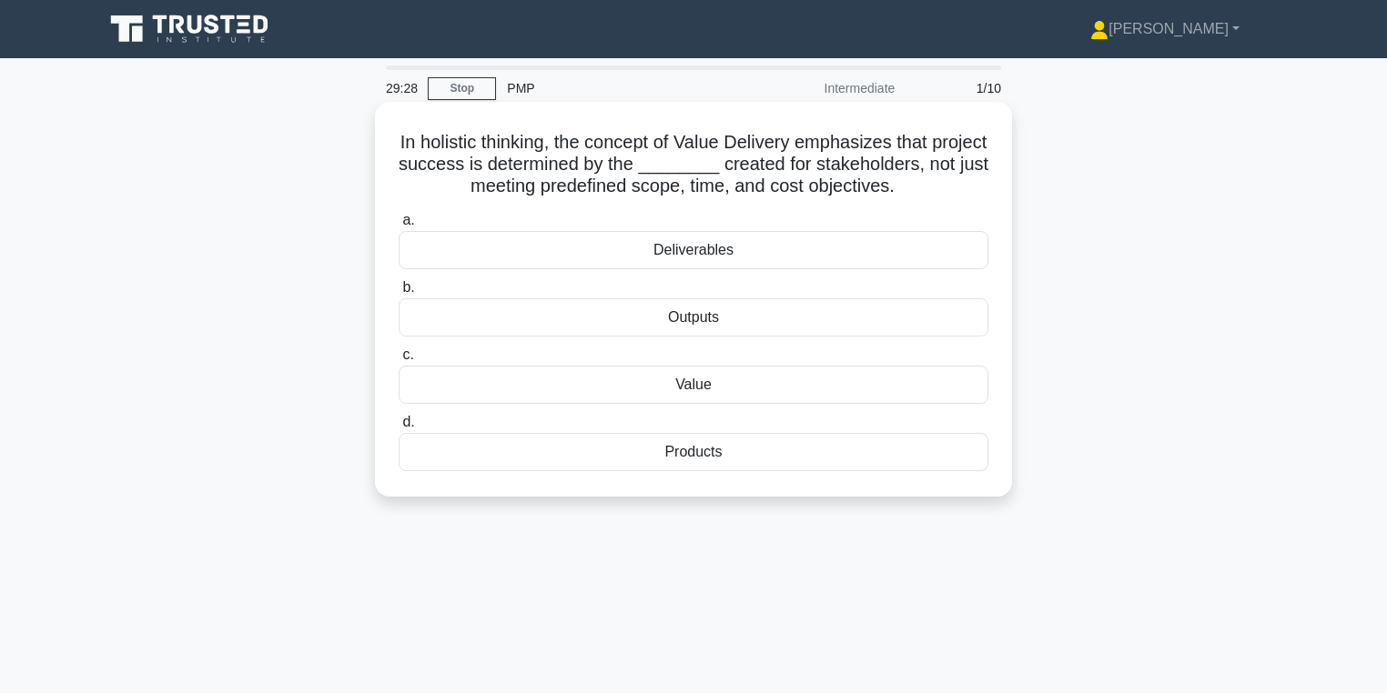
click at [732, 387] on div "Value" at bounding box center [694, 385] width 590 height 38
click at [399, 361] on input "c. Value" at bounding box center [399, 355] width 0 height 12
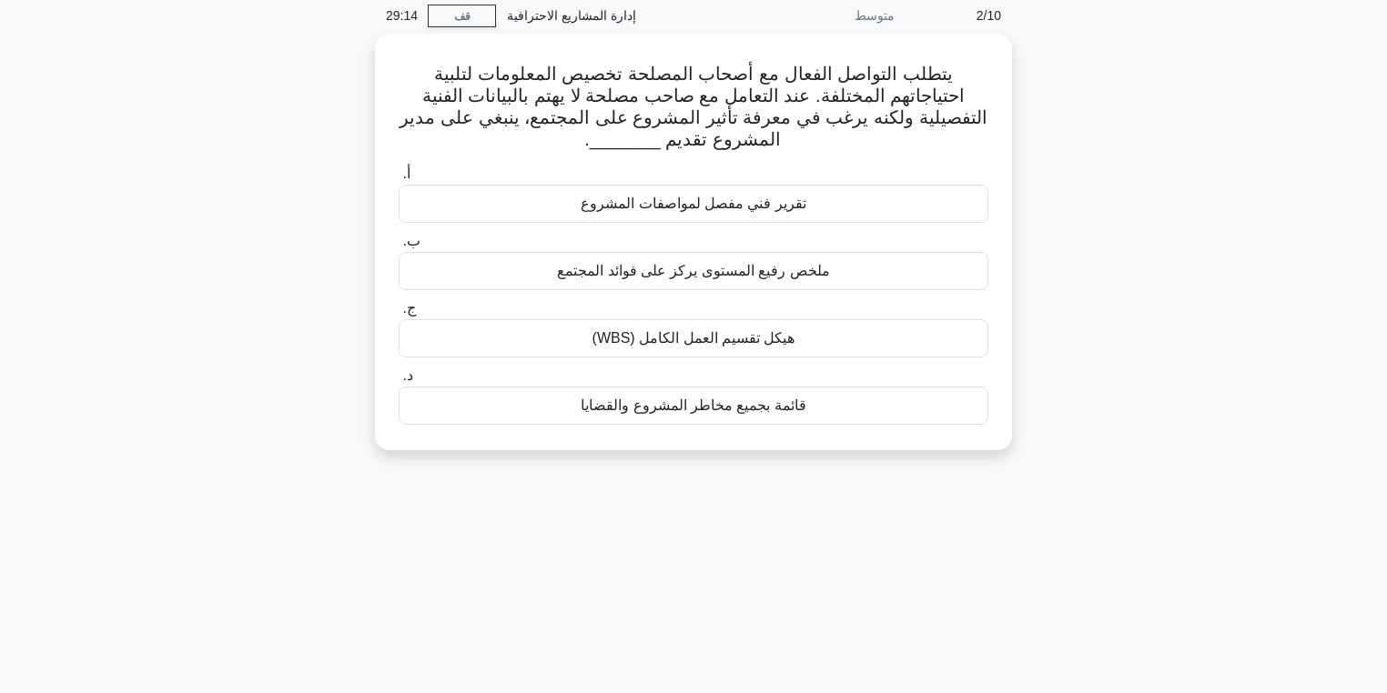
scroll to position [73, 0]
click at [1085, 337] on div "يتطلب التواصل الفعال مع أصحاب المصلحة تخصيص المعلومات لتلبية احتياجاتهم المختلف…" at bounding box center [693, 253] width 1201 height 439
click at [1077, 203] on div "يتطلب التواصل الفعال مع أصحاب المصلحة تخصيص المعلومات لتلبية احتياجاتهم المختلف…" at bounding box center [693, 253] width 1201 height 439
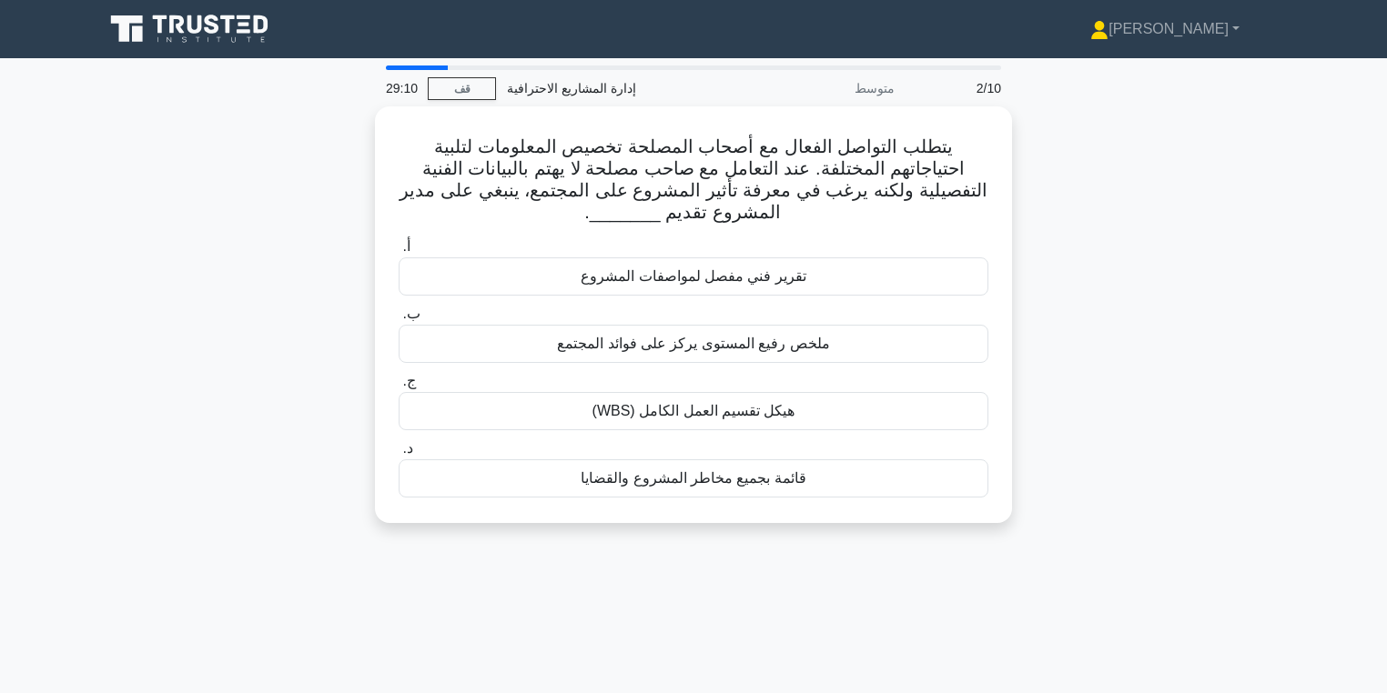
scroll to position [0, 0]
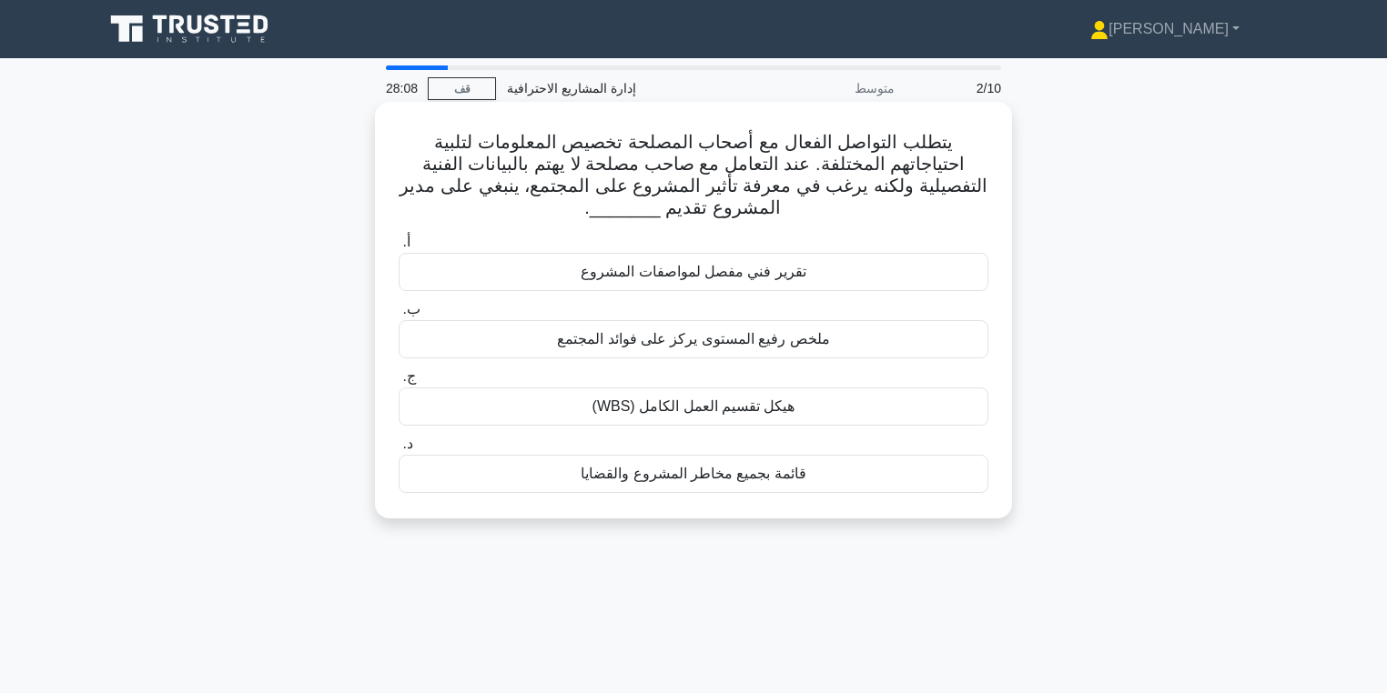
click at [806, 331] on font "ملخص رفيع المستوى يركز على فوائد المجتمع" at bounding box center [693, 338] width 273 height 15
click at [399, 316] on input "ب. ملخص رفيع المستوى يركز على فوائد المجتمع" at bounding box center [399, 310] width 0 height 12
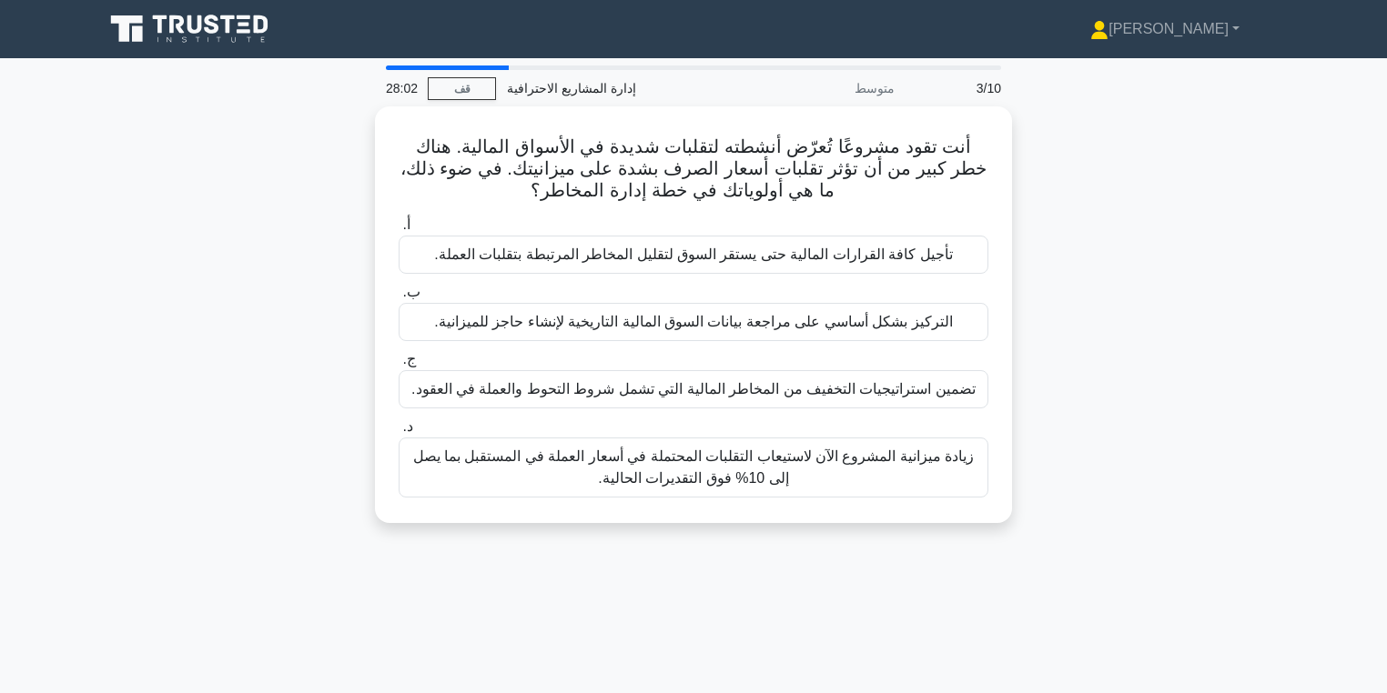
drag, startPoint x: 1112, startPoint y: 205, endPoint x: 1033, endPoint y: 207, distance: 79.2
click at [1033, 207] on div "أنت تقود مشروعًا تُعرّض أنشطته لتقلبات شديدة في الأسواق المالية. هناك خطر كبير …" at bounding box center [693, 325] width 1201 height 439
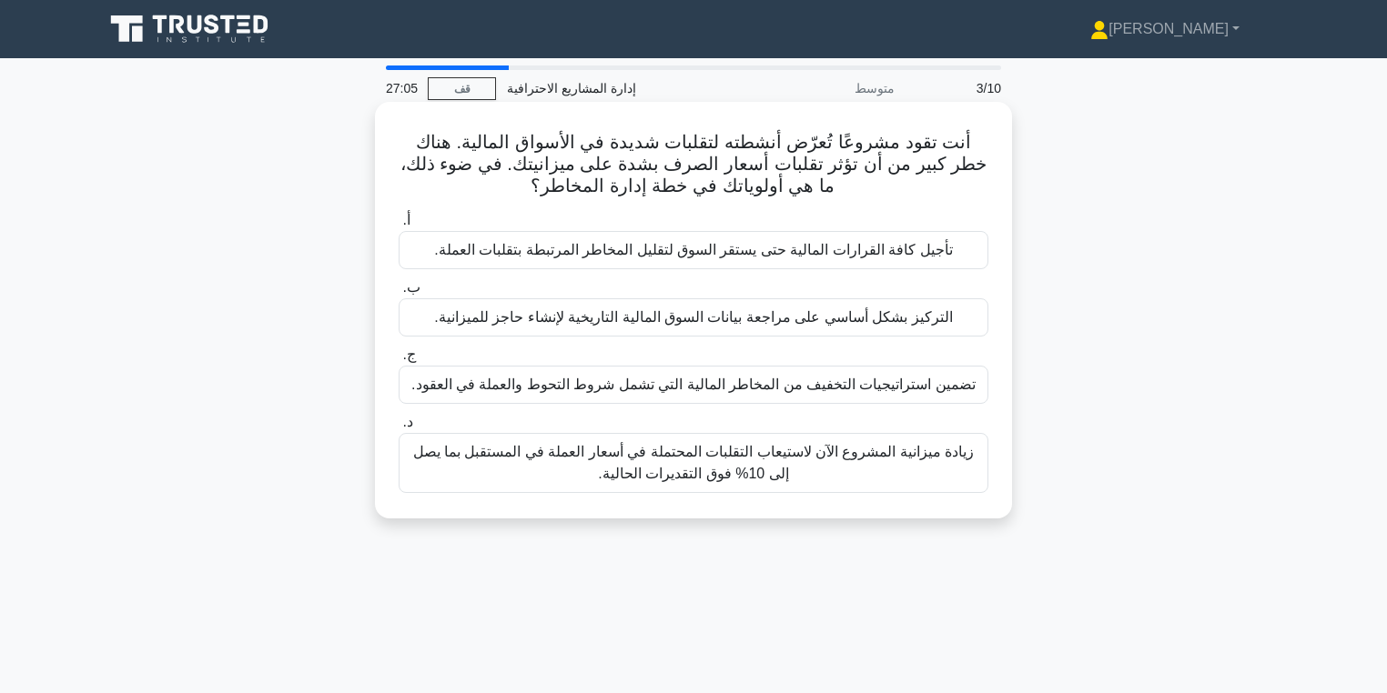
click at [868, 388] on font "تضمين استراتيجيات التخفيف من المخاطر المالية التي تشمل شروط التحوط والعملة في ا…" at bounding box center [693, 384] width 564 height 15
click at [399, 361] on input "ج. تضمين استراتيجيات التخفيف من المخاطر المالية التي تشمل شروط التحوط والعملة ف…" at bounding box center [399, 355] width 0 height 12
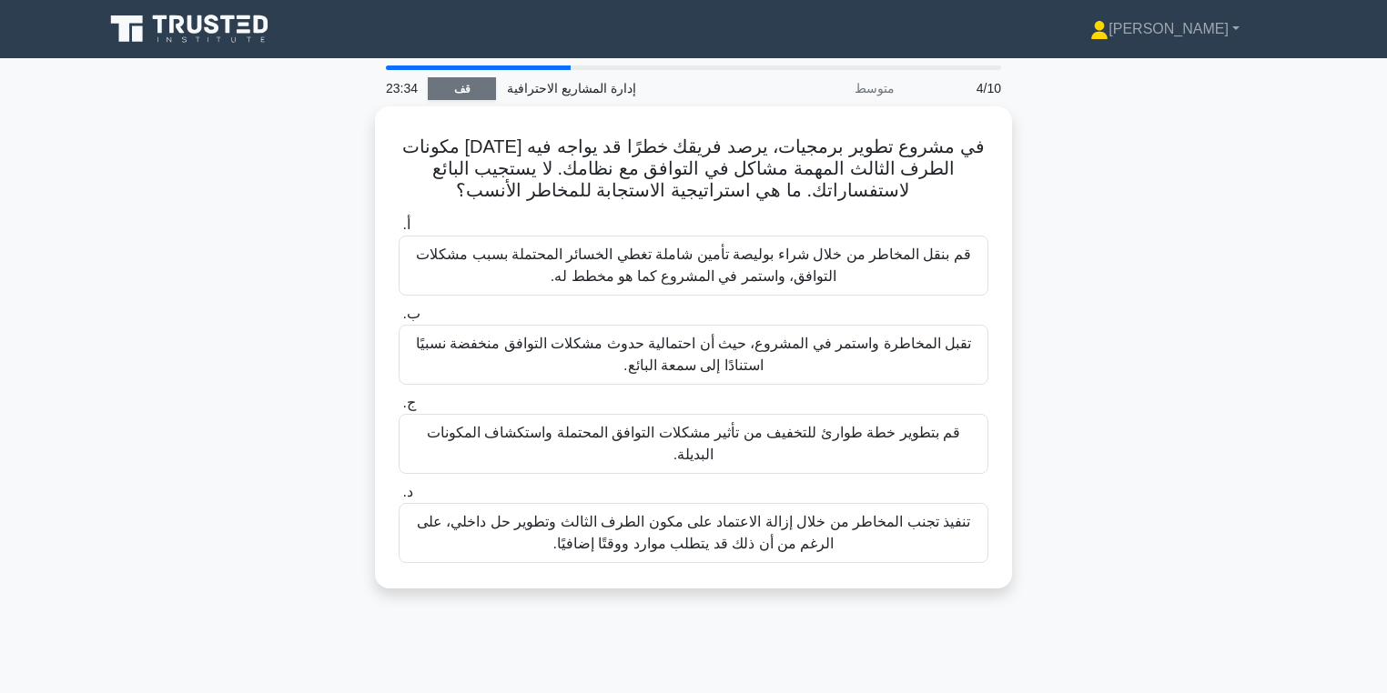
click at [469, 87] on font "قف" at bounding box center [462, 89] width 16 height 13
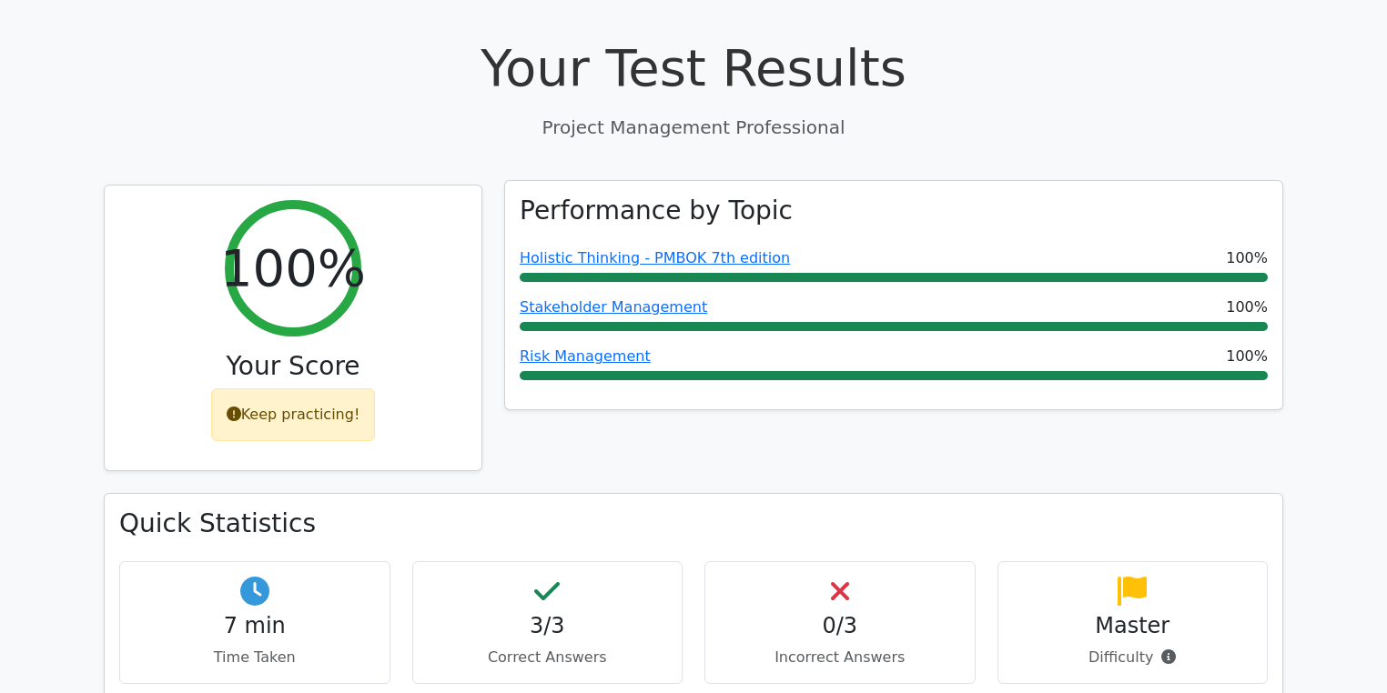
scroll to position [73, 0]
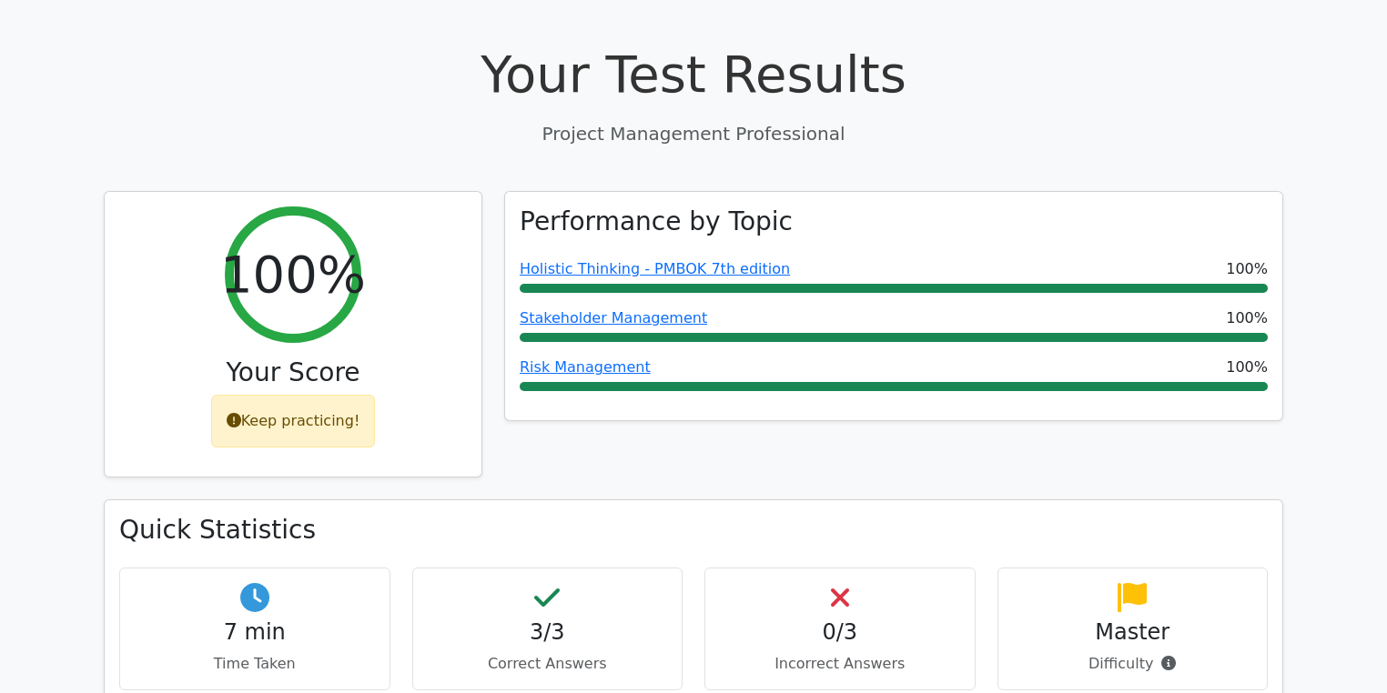
drag, startPoint x: 1390, startPoint y: 143, endPoint x: 1397, endPoint y: 182, distance: 39.6
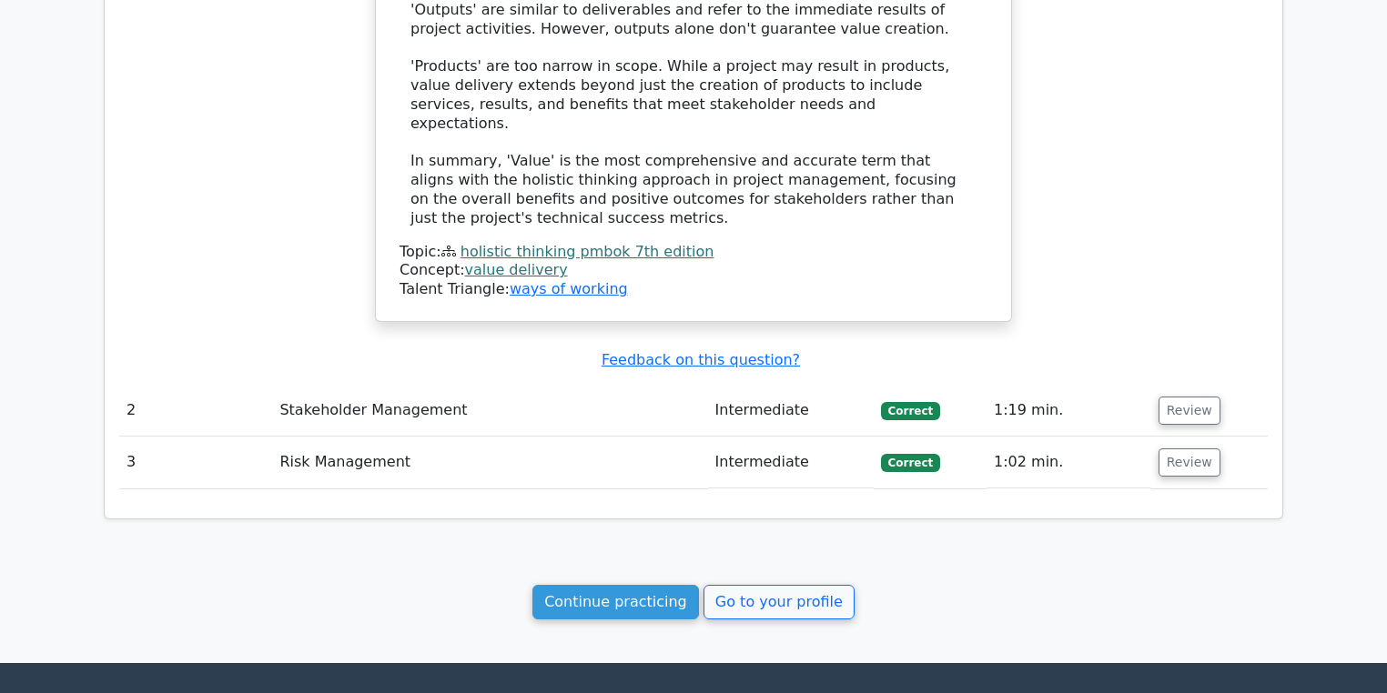
scroll to position [1671, 0]
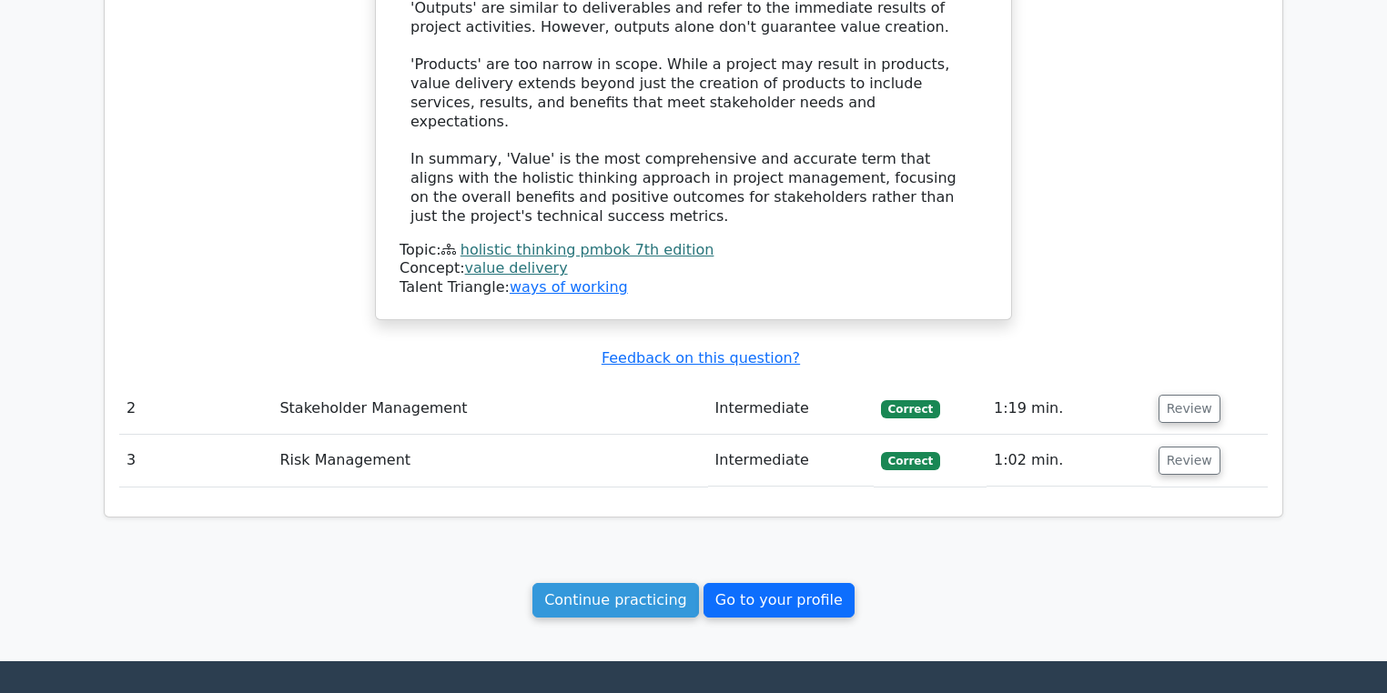
drag, startPoint x: 809, startPoint y: 550, endPoint x: 824, endPoint y: 548, distance: 15.6
click at [811, 583] on link "Go to your profile" at bounding box center [778, 600] width 151 height 35
